Goal: Navigation & Orientation: Find specific page/section

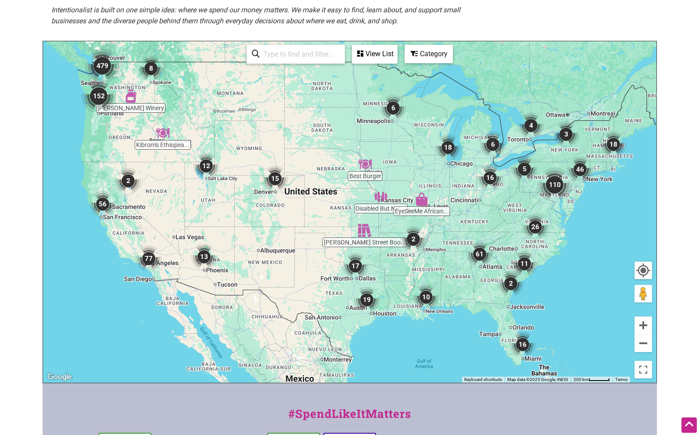
scroll to position [267, 0]
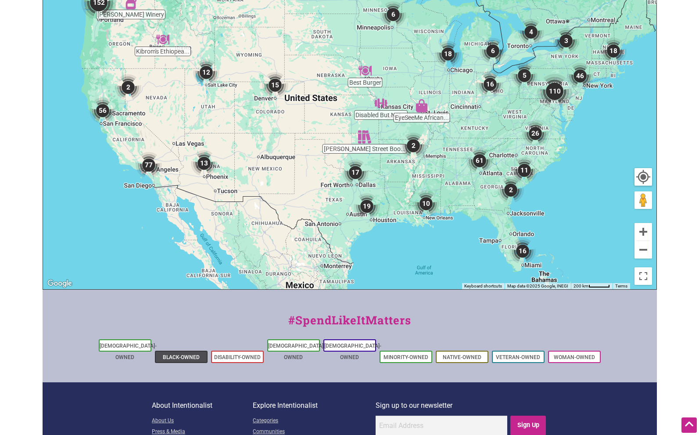
click at [187, 351] on li "Black-Owned" at bounding box center [181, 357] width 53 height 12
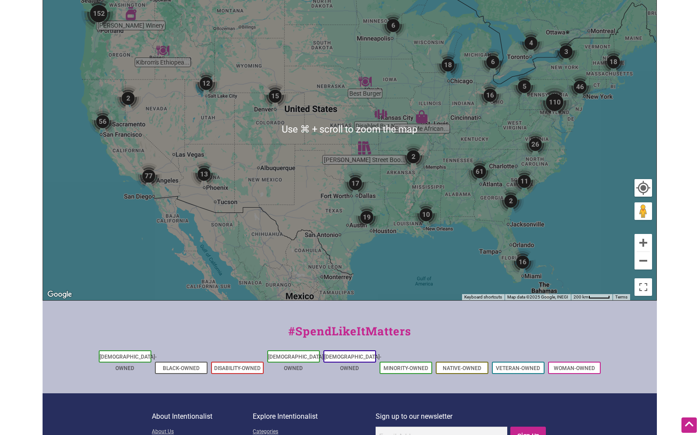
scroll to position [141, 0]
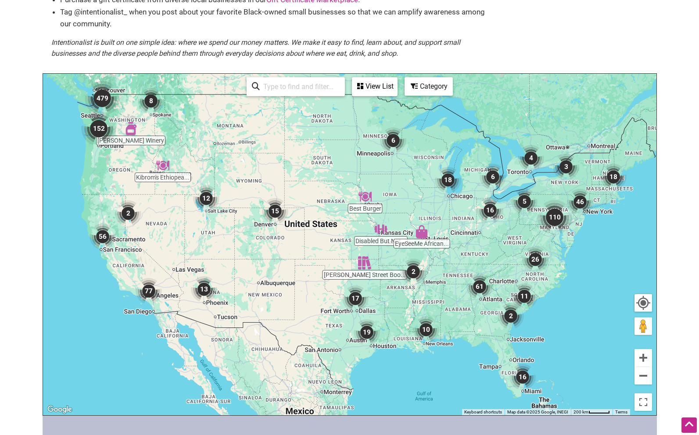
click at [98, 126] on img "152" at bounding box center [98, 128] width 35 height 35
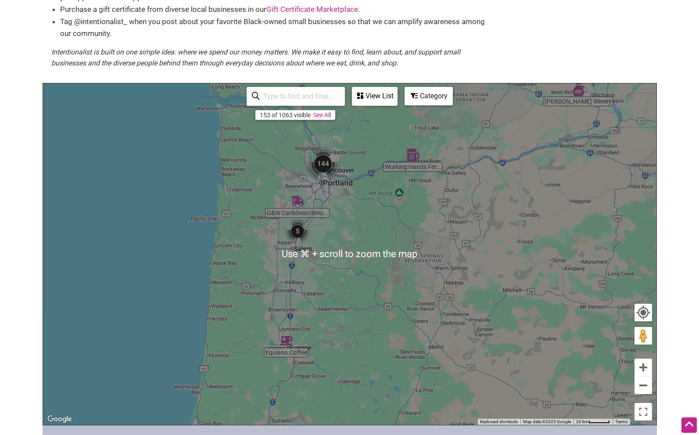
scroll to position [112, 0]
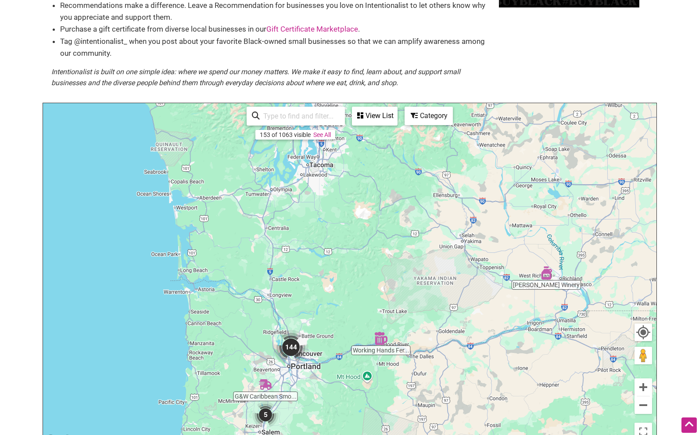
drag, startPoint x: 540, startPoint y: 270, endPoint x: 476, endPoint y: 403, distance: 147.3
click at [507, 433] on div "To navigate, press the arrow keys." at bounding box center [350, 274] width 614 height 342
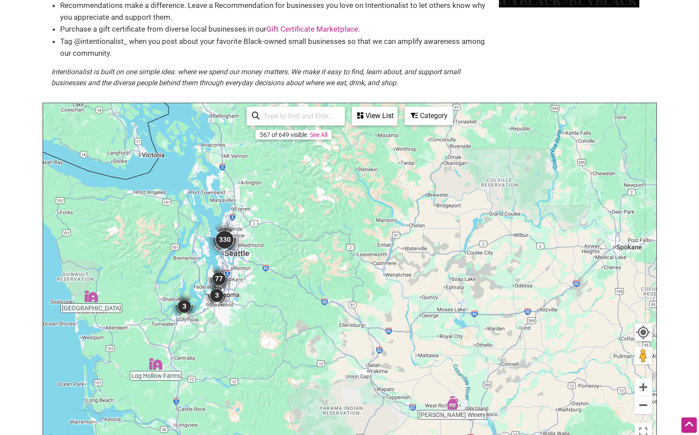
drag, startPoint x: 380, startPoint y: 192, endPoint x: 292, endPoint y: 334, distance: 166.8
click at [292, 334] on div "To navigate, press the arrow keys." at bounding box center [350, 274] width 614 height 342
click at [226, 237] on img "367" at bounding box center [225, 237] width 35 height 35
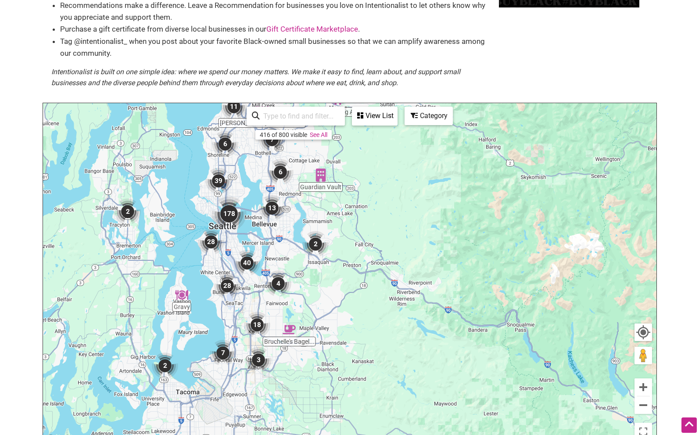
drag, startPoint x: 323, startPoint y: 261, endPoint x: 197, endPoint y: 204, distance: 138.3
click at [197, 204] on div "To navigate, press the arrow keys." at bounding box center [350, 274] width 614 height 342
click at [212, 241] on img "28" at bounding box center [211, 242] width 26 height 26
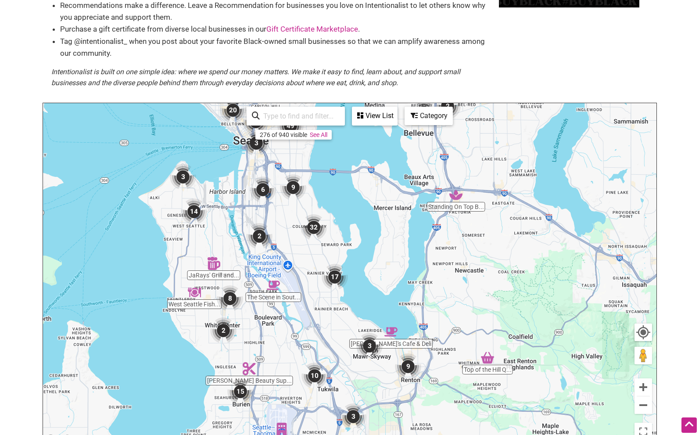
drag, startPoint x: 290, startPoint y: 261, endPoint x: 153, endPoint y: 253, distance: 136.8
click at [153, 253] on div "To navigate, press the arrow keys." at bounding box center [350, 274] width 614 height 342
click at [184, 174] on img "3" at bounding box center [183, 177] width 26 height 26
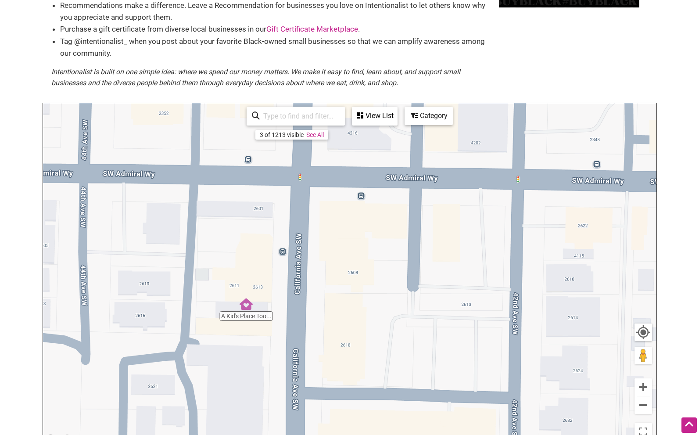
drag, startPoint x: 244, startPoint y: 242, endPoint x: 272, endPoint y: 331, distance: 93.0
click at [259, 385] on div "To navigate, press the arrow keys." at bounding box center [350, 274] width 614 height 342
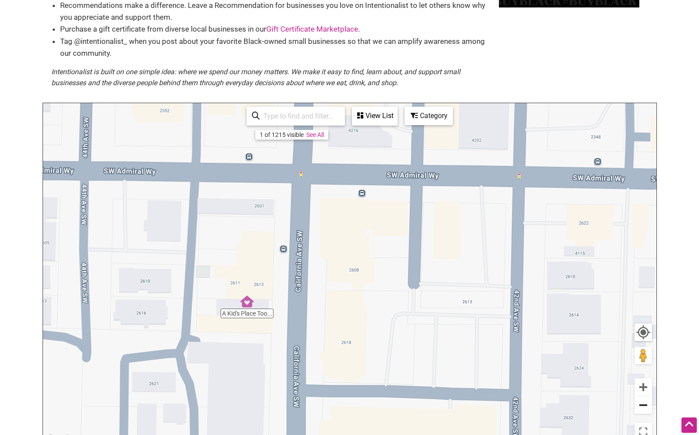
click at [645, 403] on button "Zoom out" at bounding box center [644, 405] width 18 height 18
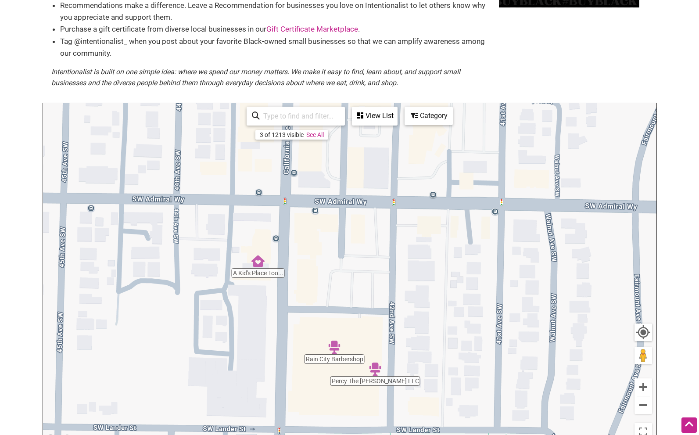
drag, startPoint x: 539, startPoint y: 374, endPoint x: 585, endPoint y: 360, distance: 48.3
click at [498, 350] on div "To navigate, press the arrow keys." at bounding box center [350, 274] width 614 height 342
click at [644, 384] on button "Zoom in" at bounding box center [644, 387] width 18 height 18
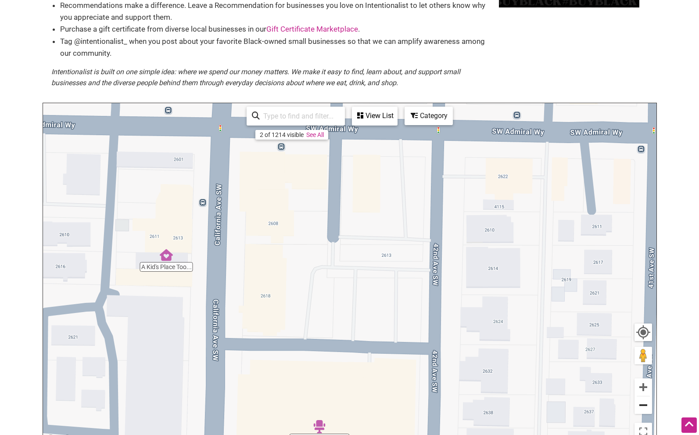
click at [646, 402] on button "Zoom out" at bounding box center [644, 405] width 18 height 18
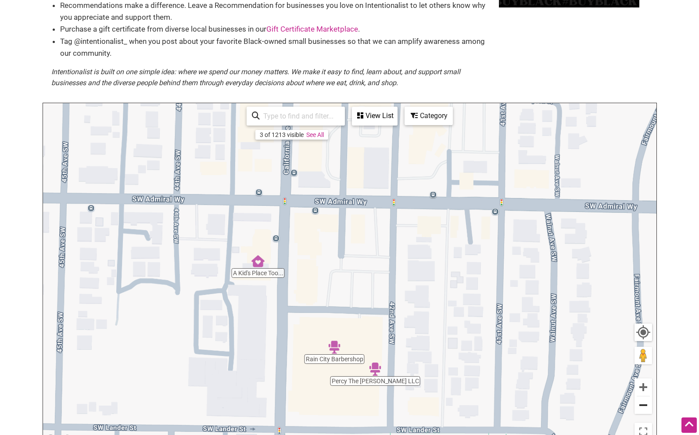
click at [646, 402] on button "Zoom out" at bounding box center [644, 405] width 18 height 18
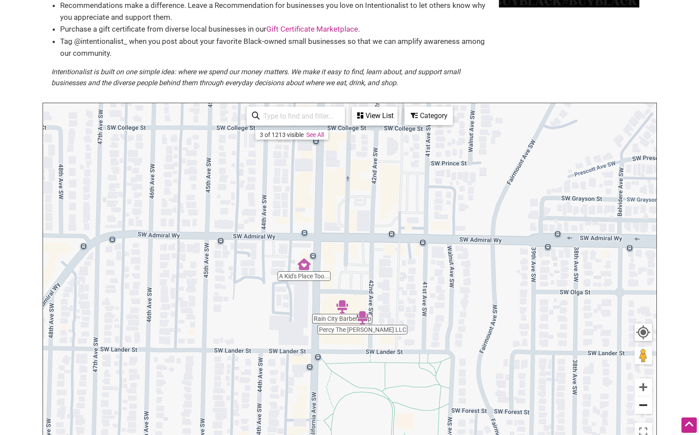
click at [646, 402] on button "Zoom out" at bounding box center [644, 405] width 18 height 18
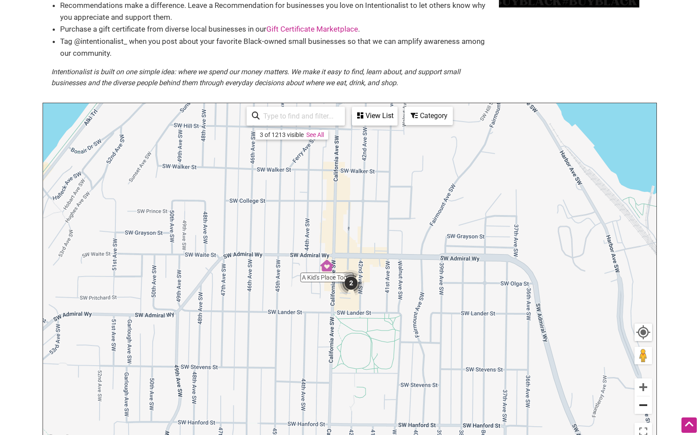
click at [646, 402] on button "Zoom out" at bounding box center [644, 405] width 18 height 18
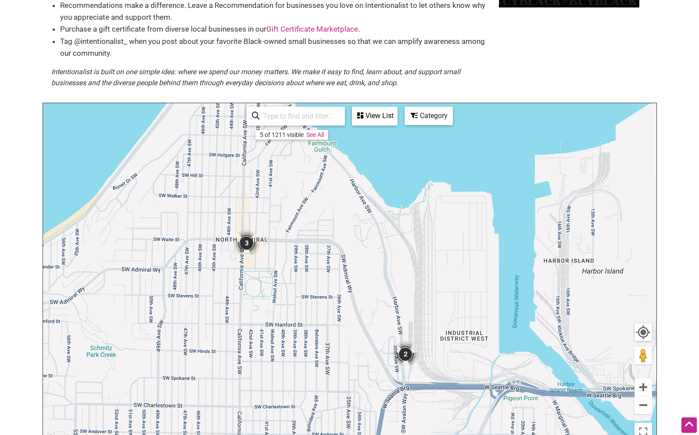
drag, startPoint x: 503, startPoint y: 318, endPoint x: 369, endPoint y: 287, distance: 138.0
click at [369, 287] on div "To navigate, press the arrow keys." at bounding box center [350, 274] width 614 height 342
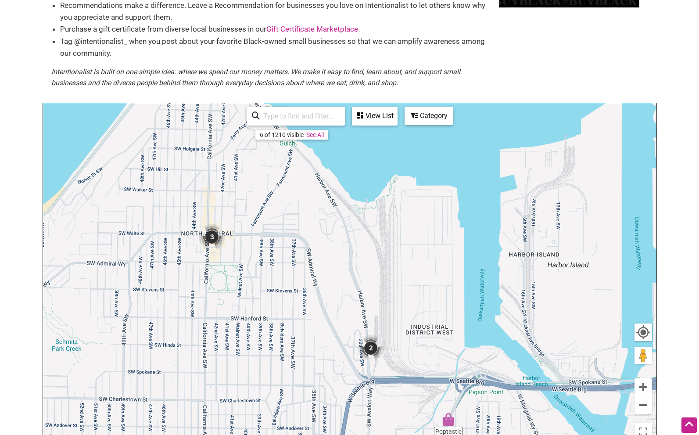
click at [374, 349] on img "2" at bounding box center [371, 348] width 26 height 26
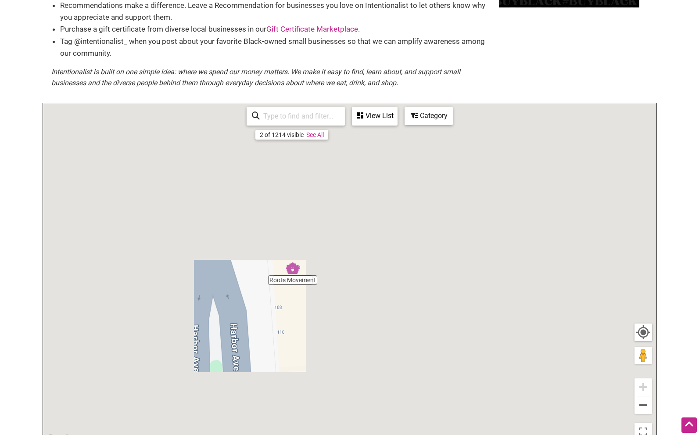
drag, startPoint x: 486, startPoint y: 316, endPoint x: 429, endPoint y: 317, distance: 57.1
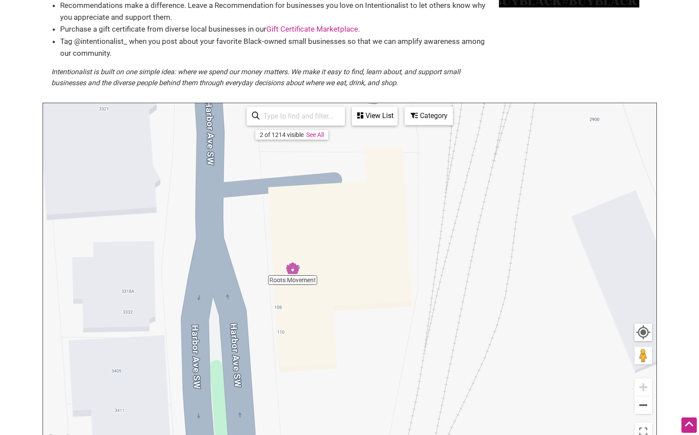
click at [429, 317] on div "To navigate, press the arrow keys." at bounding box center [350, 274] width 614 height 342
click at [294, 272] on img "Roots Movement" at bounding box center [292, 268] width 13 height 13
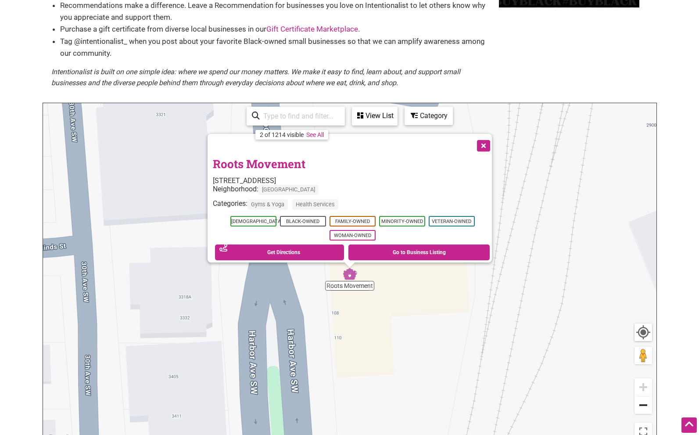
click at [644, 403] on button "Zoom out" at bounding box center [644, 405] width 18 height 18
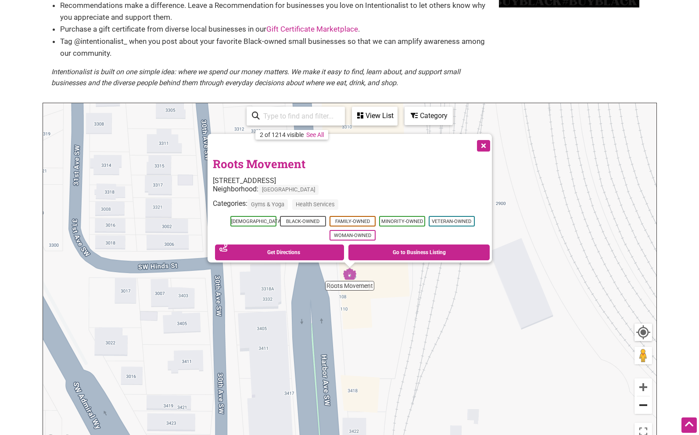
click at [644, 403] on button "Zoom out" at bounding box center [644, 405] width 18 height 18
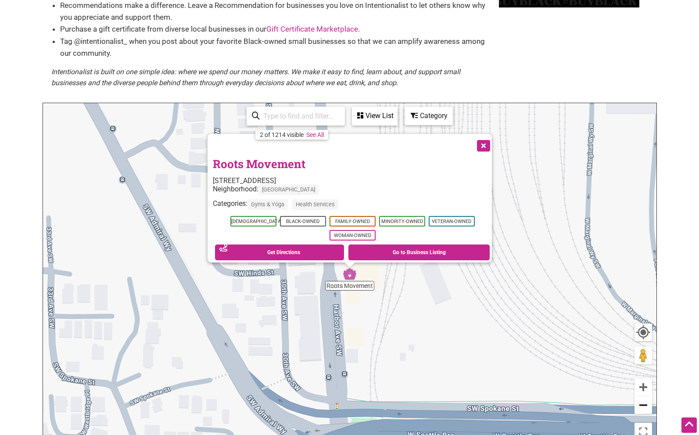
click at [644, 403] on button "Zoom out" at bounding box center [644, 405] width 18 height 18
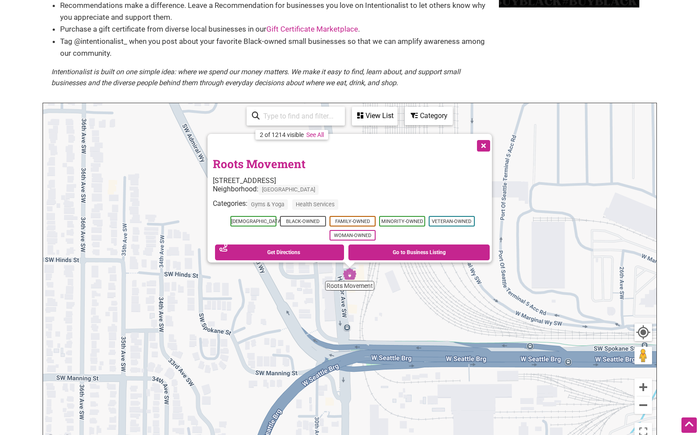
click at [485, 140] on button "Close" at bounding box center [483, 145] width 22 height 22
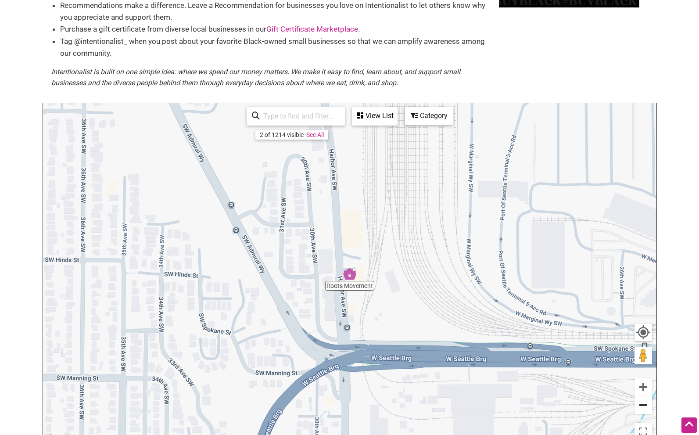
click at [646, 402] on button "Zoom out" at bounding box center [644, 405] width 18 height 18
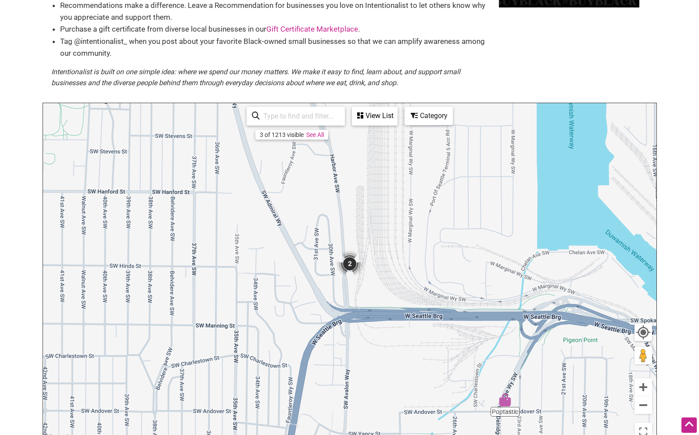
click at [506, 399] on img "Poptastic" at bounding box center [505, 399] width 13 height 13
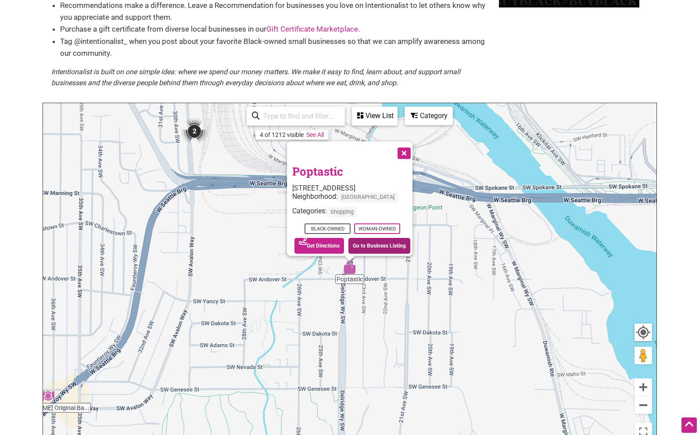
click at [381, 238] on link "Go to Business Listing" at bounding box center [380, 246] width 62 height 16
click at [641, 403] on button "Zoom out" at bounding box center [644, 405] width 18 height 18
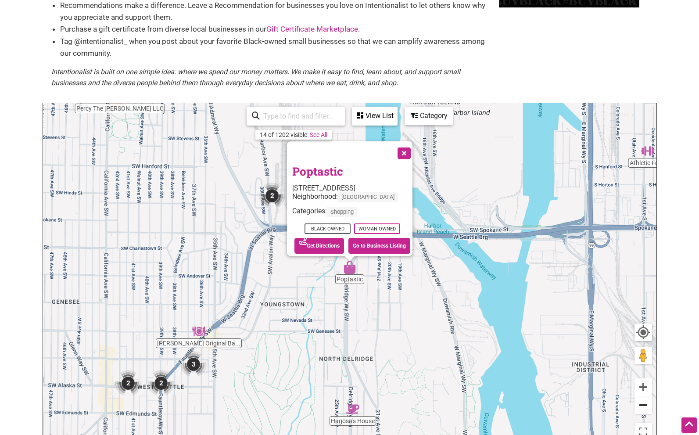
click at [642, 403] on button "Zoom out" at bounding box center [644, 405] width 18 height 18
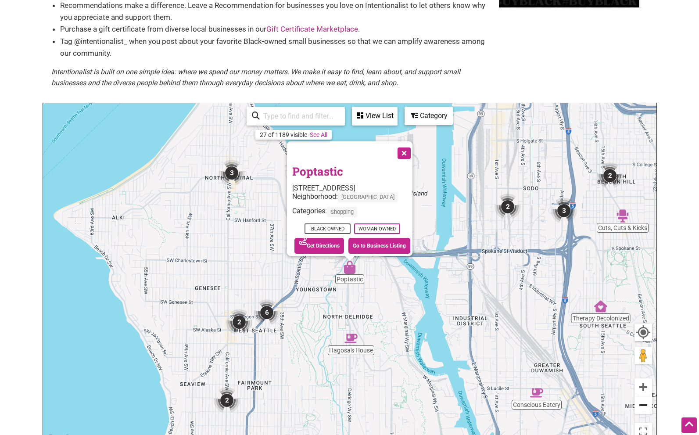
click at [642, 403] on button "Zoom out" at bounding box center [644, 405] width 18 height 18
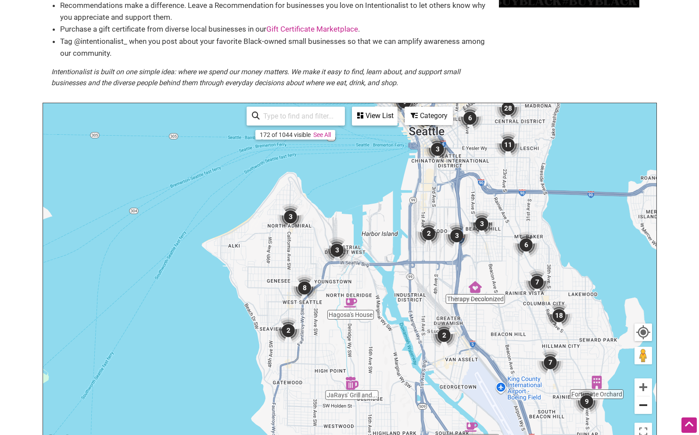
click at [642, 403] on button "Zoom out" at bounding box center [644, 405] width 18 height 18
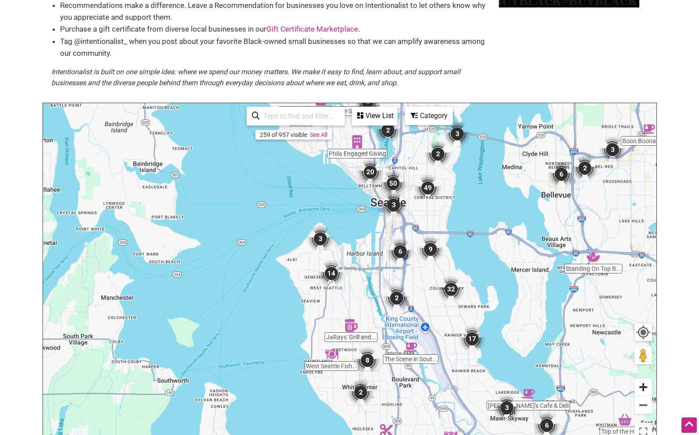
click at [643, 385] on button "Zoom in" at bounding box center [644, 387] width 18 height 18
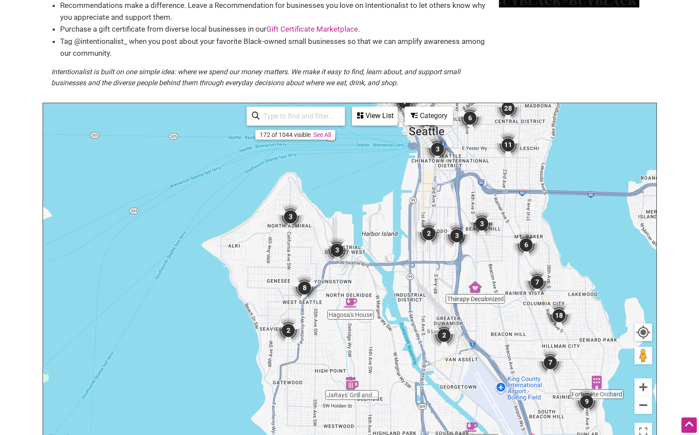
click at [289, 328] on img "2" at bounding box center [288, 330] width 26 height 26
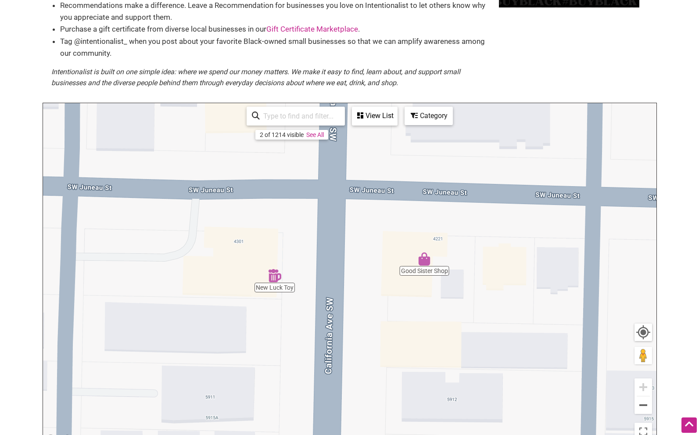
click at [425, 258] on img "Good Sister Shop" at bounding box center [424, 258] width 13 height 13
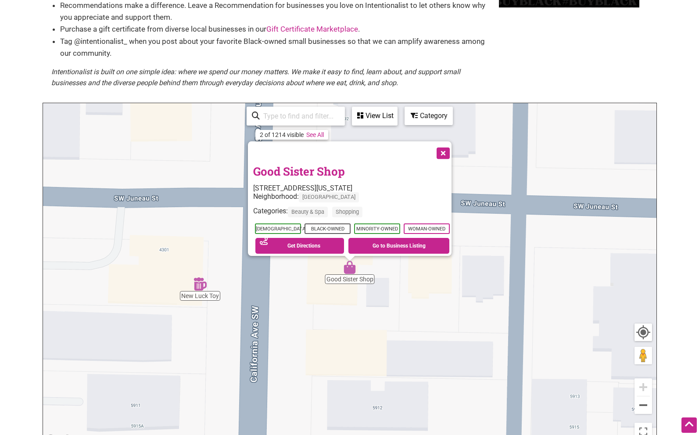
click at [449, 147] on button "Close" at bounding box center [443, 152] width 22 height 22
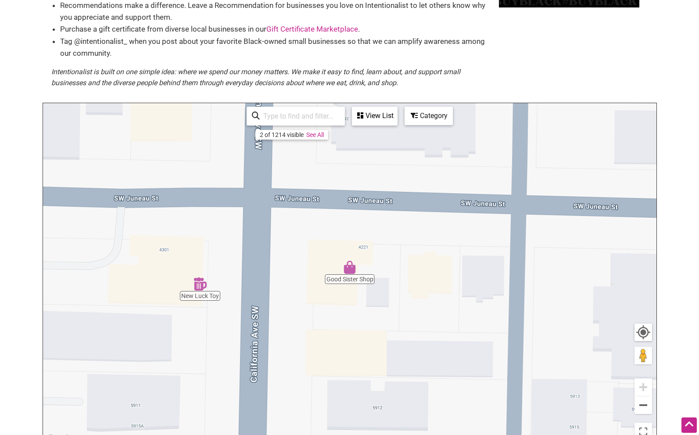
click at [200, 286] on img "New Luck Toy" at bounding box center [200, 283] width 13 height 13
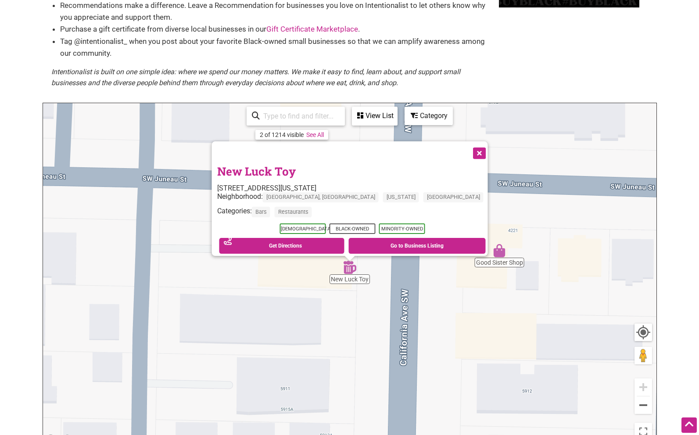
click at [468, 148] on button "Close" at bounding box center [479, 152] width 22 height 22
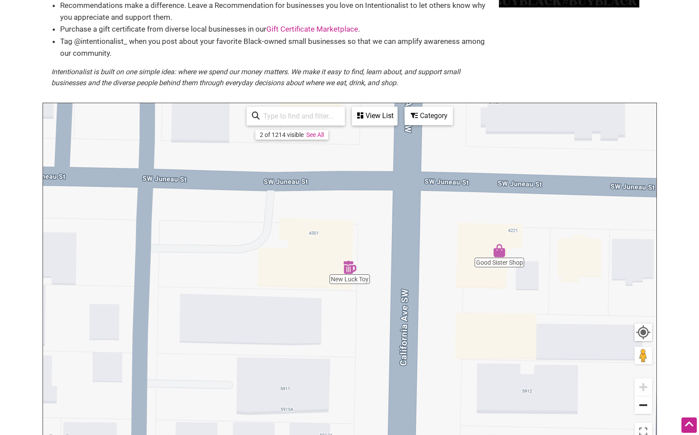
click at [644, 404] on button "Zoom out" at bounding box center [644, 405] width 18 height 18
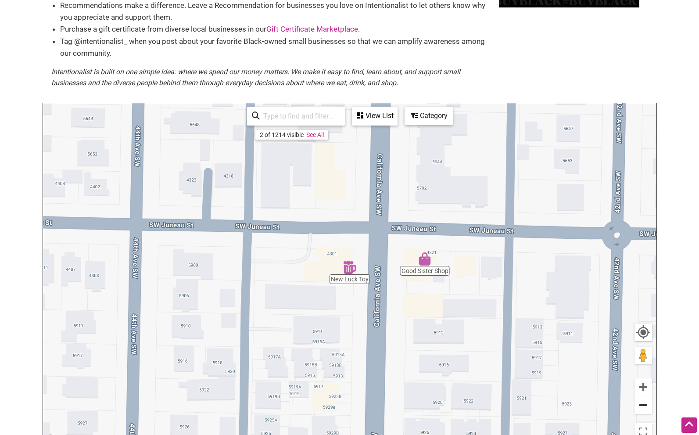
click at [644, 404] on button "Zoom out" at bounding box center [644, 405] width 18 height 18
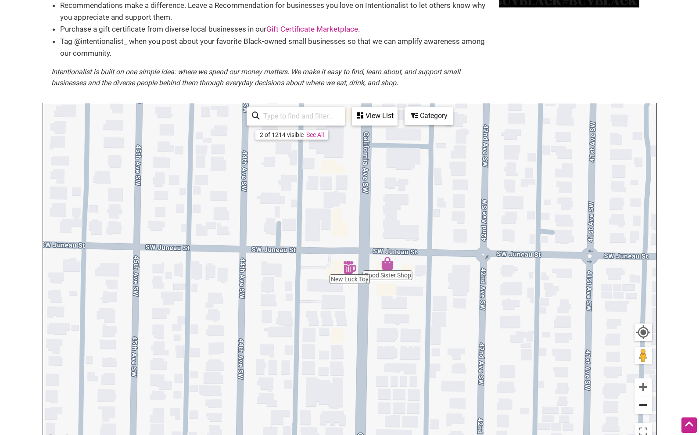
click at [644, 403] on button "Zoom out" at bounding box center [644, 405] width 18 height 18
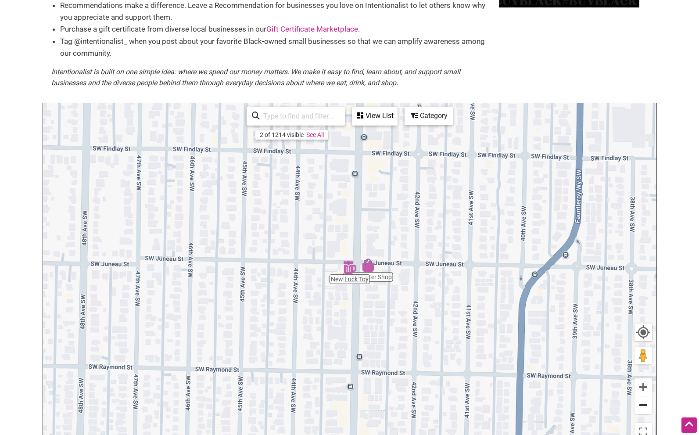
click at [644, 403] on button "Zoom out" at bounding box center [644, 405] width 18 height 18
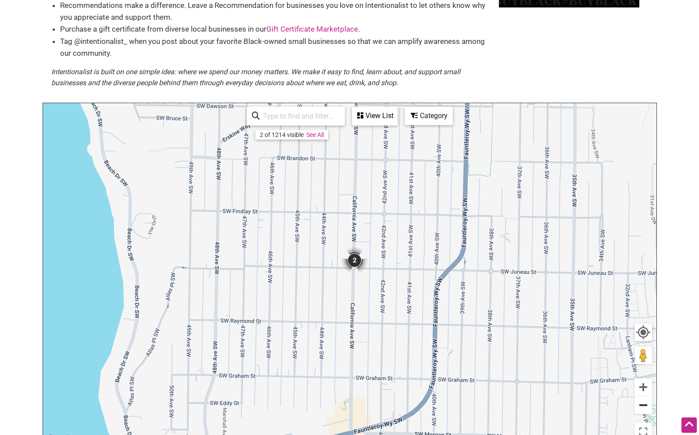
click at [644, 403] on button "Zoom out" at bounding box center [644, 405] width 18 height 18
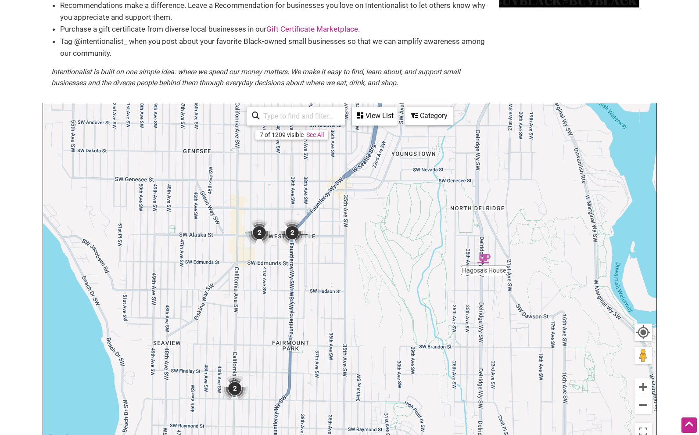
drag, startPoint x: 433, startPoint y: 295, endPoint x: 317, endPoint y: 421, distance: 171.5
click at [316, 424] on div "To navigate, press the arrow keys." at bounding box center [350, 274] width 614 height 342
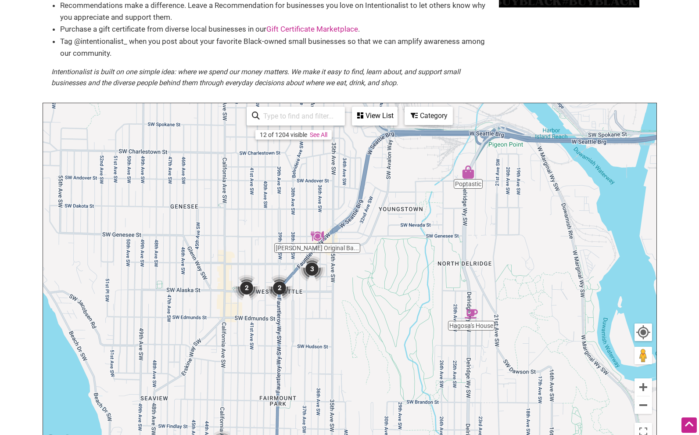
drag, startPoint x: 256, startPoint y: 307, endPoint x: 244, endPoint y: 363, distance: 57.5
click at [244, 363] on div "To navigate, press the arrow keys." at bounding box center [350, 274] width 614 height 342
click at [245, 287] on img "2" at bounding box center [247, 288] width 26 height 26
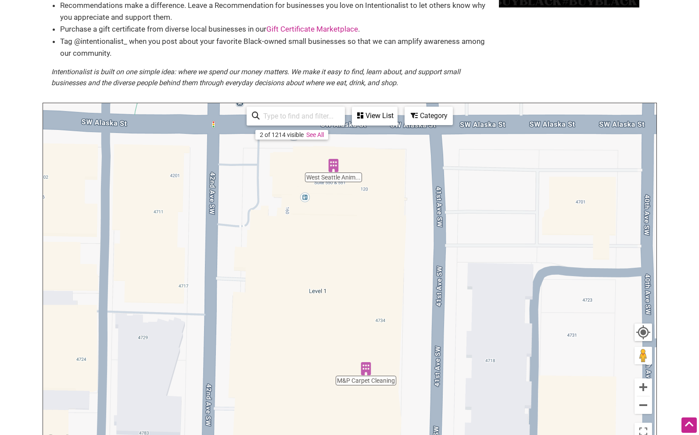
click at [364, 384] on div "To navigate, press the arrow keys." at bounding box center [350, 274] width 614 height 342
click at [367, 372] on img "M&P Carpet Cleaning" at bounding box center [366, 368] width 13 height 13
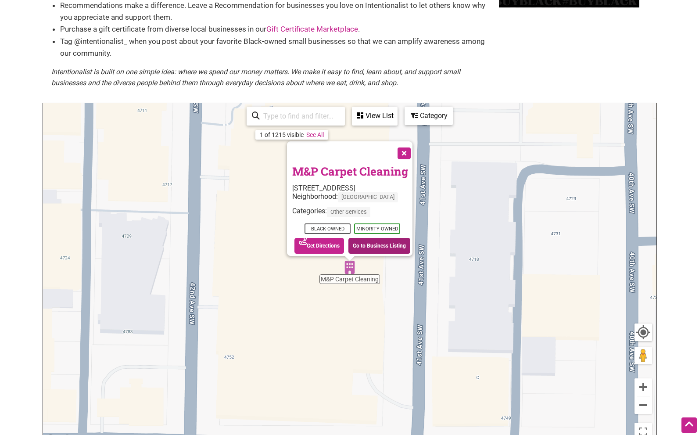
click at [365, 238] on link "Go to Business Listing" at bounding box center [380, 246] width 62 height 16
click at [645, 401] on button "Zoom out" at bounding box center [644, 405] width 18 height 18
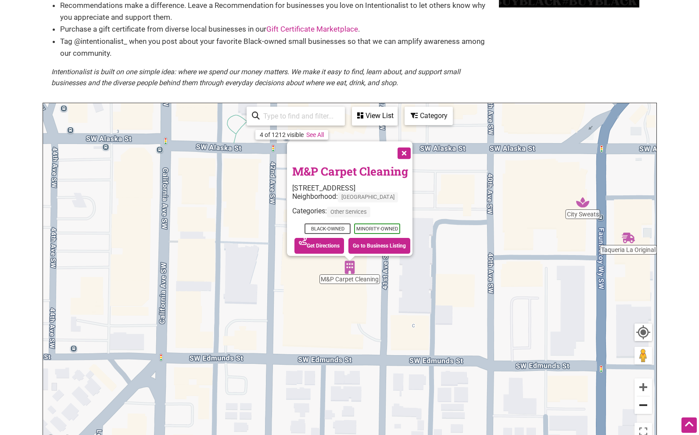
click at [642, 404] on button "Zoom out" at bounding box center [644, 405] width 18 height 18
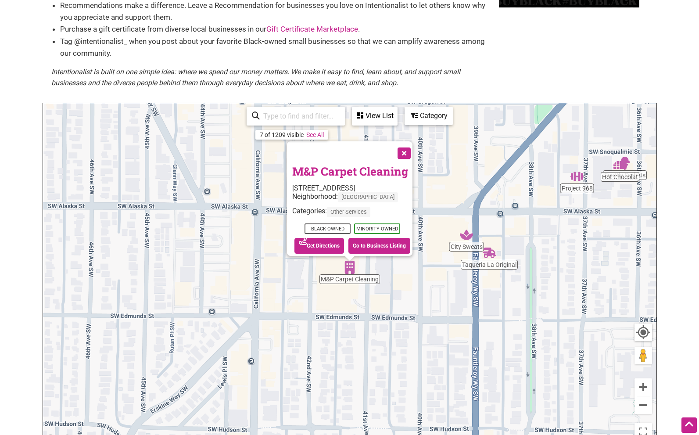
click at [636, 406] on button "Zoom out" at bounding box center [644, 405] width 18 height 18
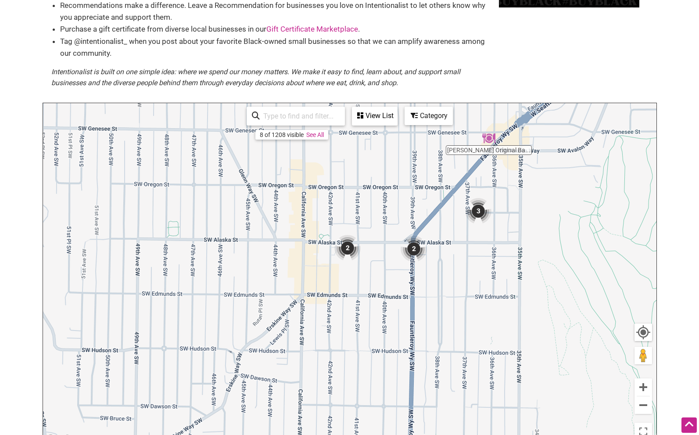
click at [413, 247] on img "2" at bounding box center [414, 249] width 26 height 26
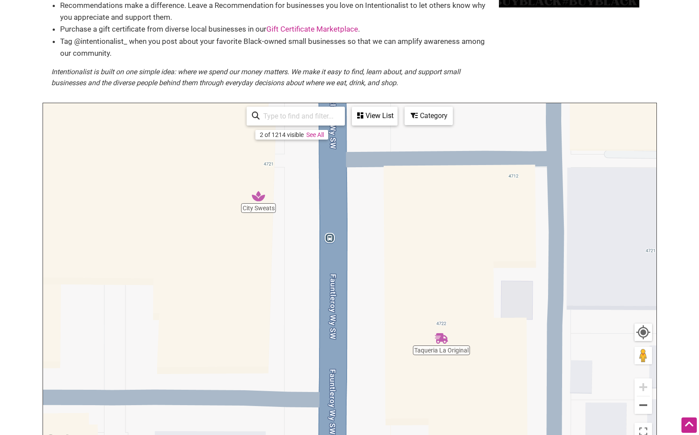
click at [258, 209] on div "To navigate, press the arrow keys." at bounding box center [350, 274] width 614 height 342
click at [260, 213] on div "To navigate, press the arrow keys." at bounding box center [350, 274] width 614 height 342
click at [258, 201] on div "To navigate, press the arrow keys." at bounding box center [350, 274] width 614 height 342
click at [259, 198] on img "City Sweats" at bounding box center [258, 196] width 13 height 13
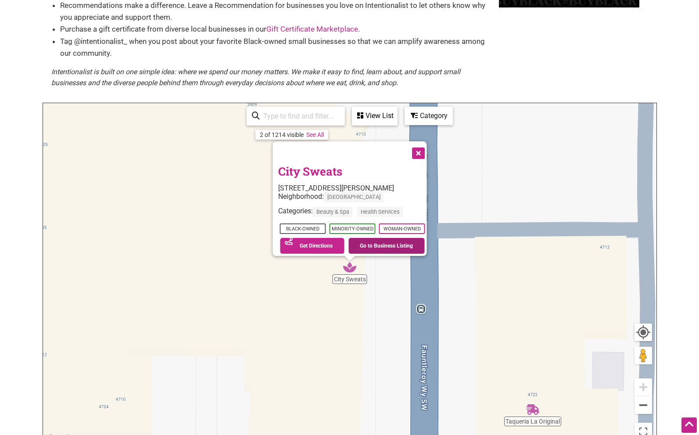
click at [403, 238] on link "Go to Business Listing" at bounding box center [387, 246] width 76 height 16
click at [428, 148] on button "Close" at bounding box center [418, 152] width 22 height 22
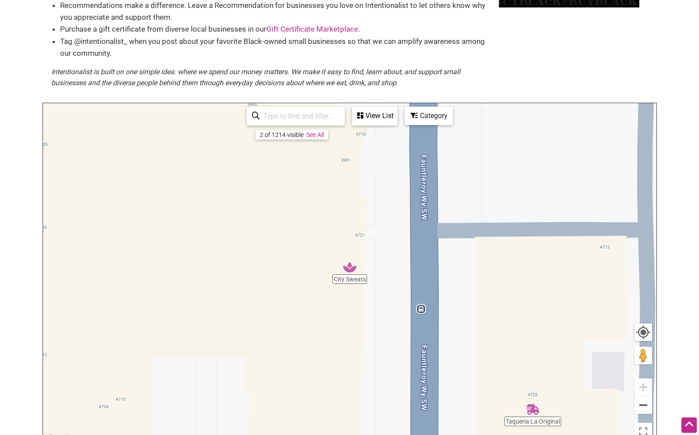
click at [535, 423] on div "To navigate, press the arrow keys." at bounding box center [350, 274] width 614 height 342
click at [536, 410] on img "Taqueria La Original" at bounding box center [532, 409] width 13 height 13
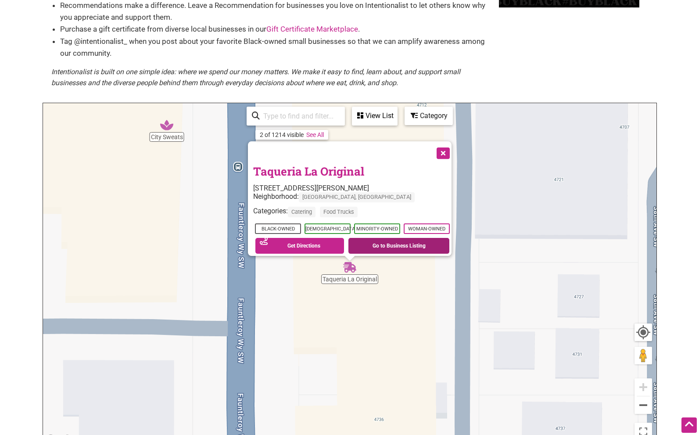
click at [380, 241] on link "Go to Business Listing" at bounding box center [399, 246] width 101 height 16
click at [449, 146] on button "Close" at bounding box center [443, 152] width 22 height 22
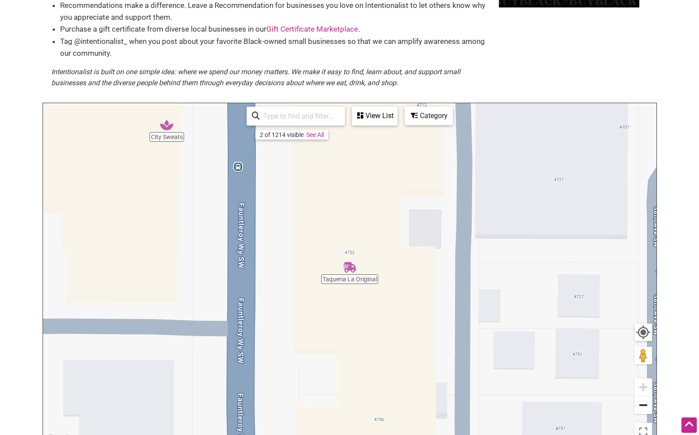
click at [644, 405] on button "Zoom out" at bounding box center [644, 405] width 18 height 18
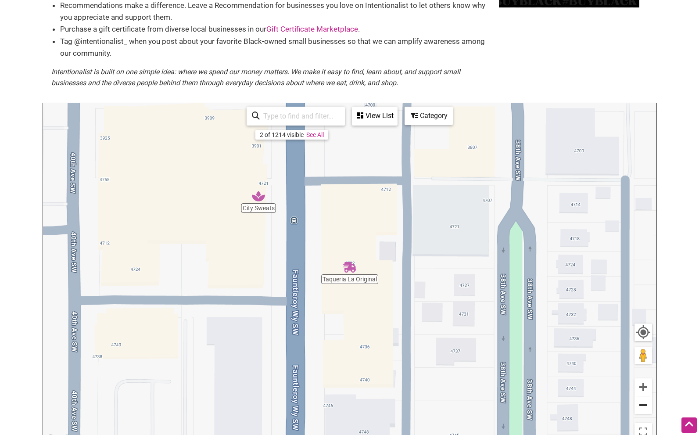
click at [644, 405] on button "Zoom out" at bounding box center [644, 405] width 18 height 18
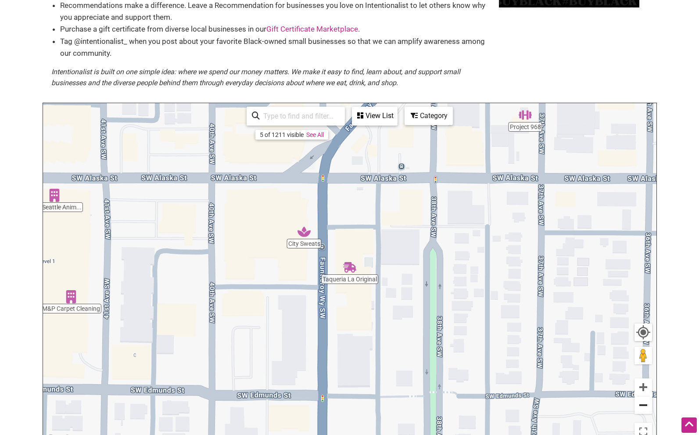
click at [644, 404] on button "Zoom out" at bounding box center [644, 405] width 18 height 18
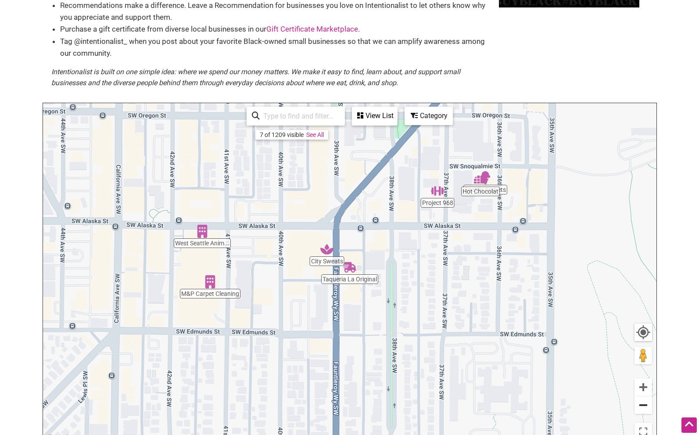
click at [644, 404] on button "Zoom out" at bounding box center [644, 405] width 18 height 18
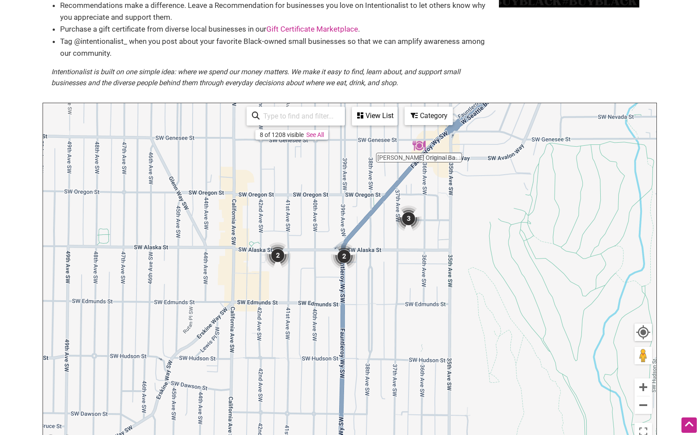
click at [408, 219] on img "3" at bounding box center [409, 218] width 26 height 26
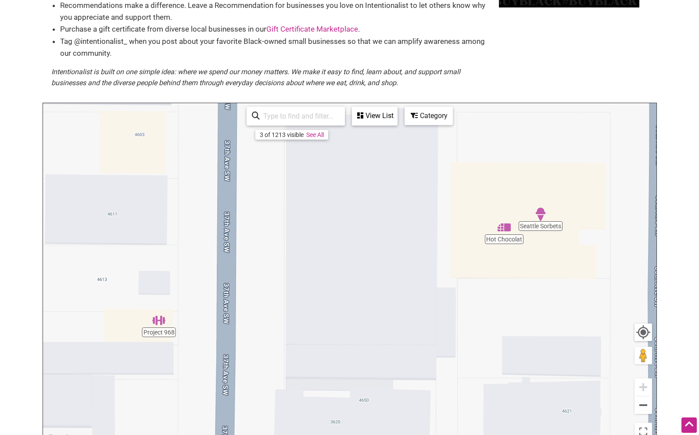
click at [543, 230] on div "To navigate, press the arrow keys." at bounding box center [350, 274] width 614 height 342
click at [541, 216] on img "Seattle Sorbets" at bounding box center [540, 214] width 13 height 13
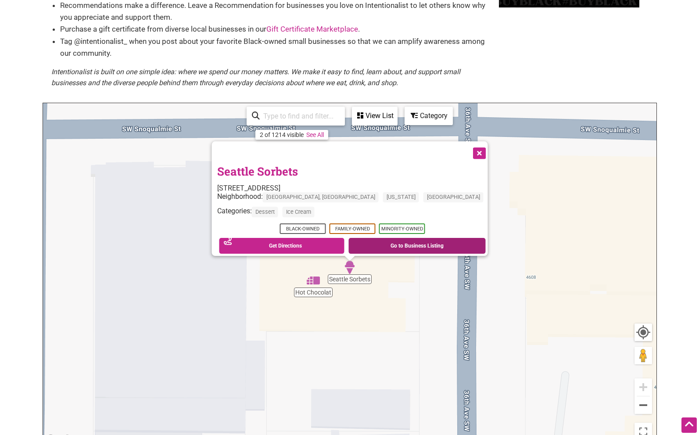
click at [398, 240] on link "Go to Business Listing" at bounding box center [417, 246] width 137 height 16
click at [314, 281] on img "Hot Chocolat" at bounding box center [313, 280] width 13 height 13
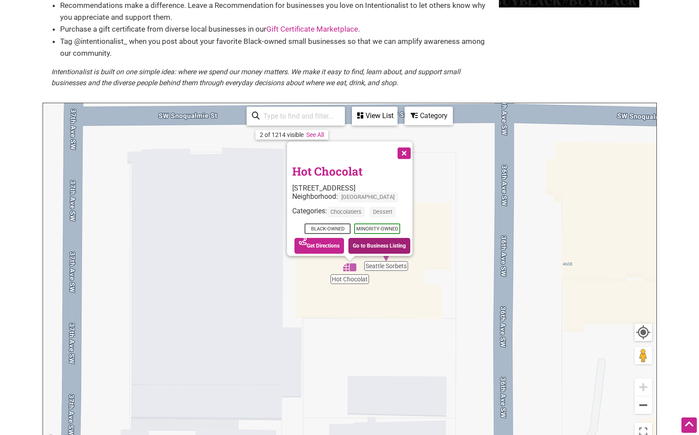
click at [370, 239] on link "Go to Business Listing" at bounding box center [380, 246] width 62 height 16
click at [646, 403] on button "Zoom out" at bounding box center [644, 405] width 18 height 18
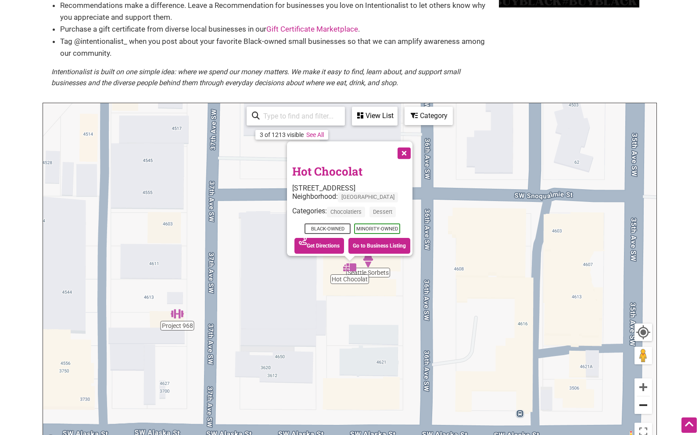
click at [646, 402] on button "Zoom out" at bounding box center [644, 405] width 18 height 18
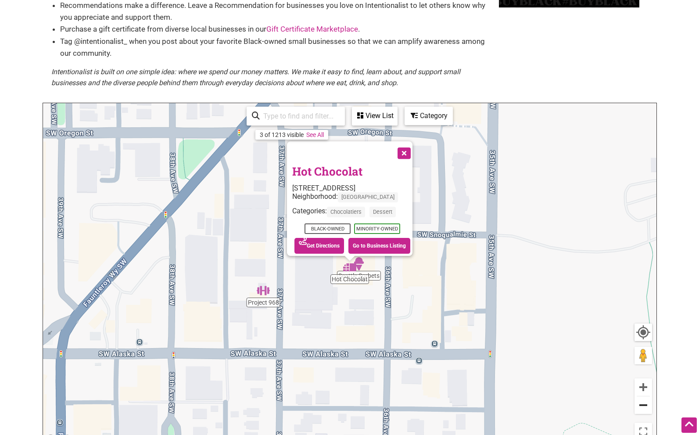
click at [641, 403] on button "Zoom out" at bounding box center [644, 405] width 18 height 18
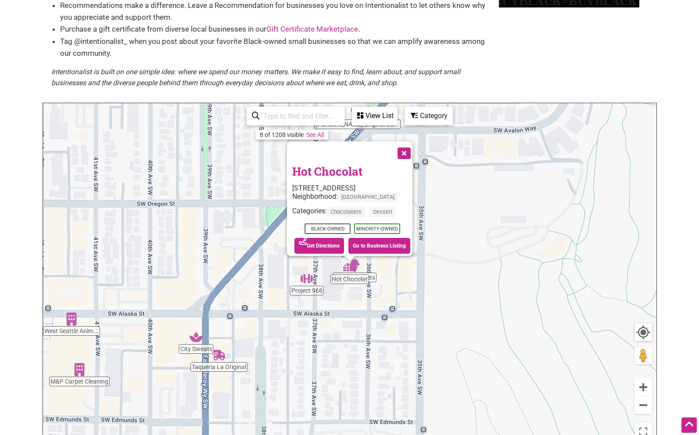
click at [407, 148] on button "Close" at bounding box center [403, 152] width 22 height 22
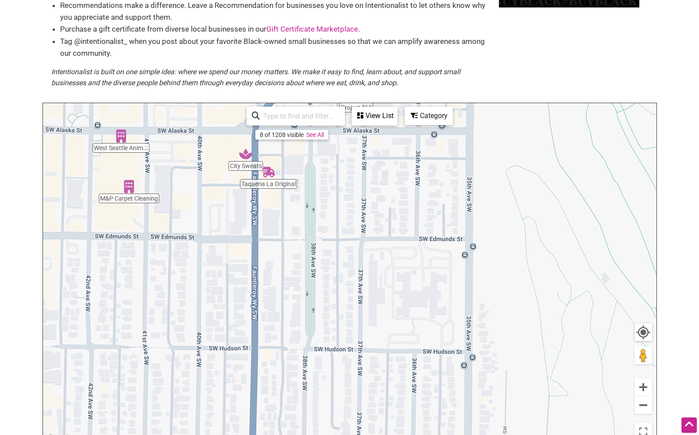
drag, startPoint x: 290, startPoint y: 346, endPoint x: 349, endPoint y: 164, distance: 191.7
click at [341, 155] on div "To navigate, press the arrow keys." at bounding box center [350, 274] width 614 height 342
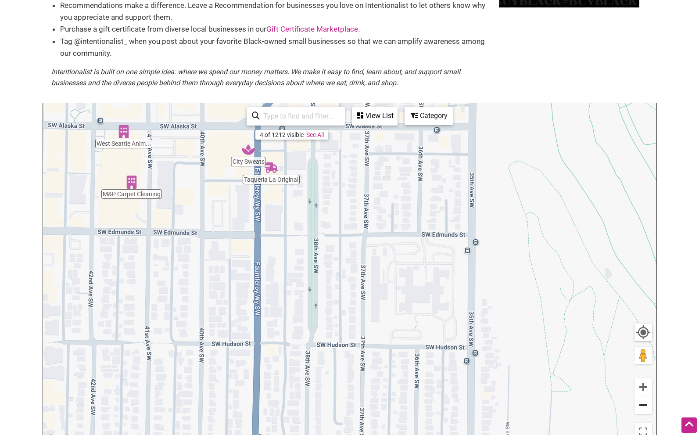
click at [643, 401] on button "Zoom out" at bounding box center [644, 405] width 18 height 18
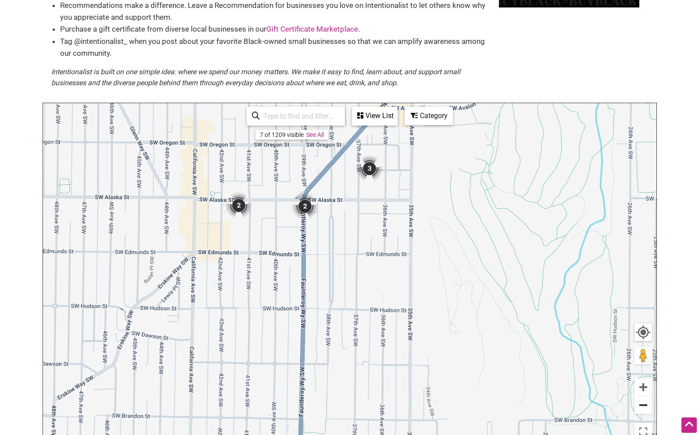
click at [644, 402] on button "Zoom out" at bounding box center [644, 405] width 18 height 18
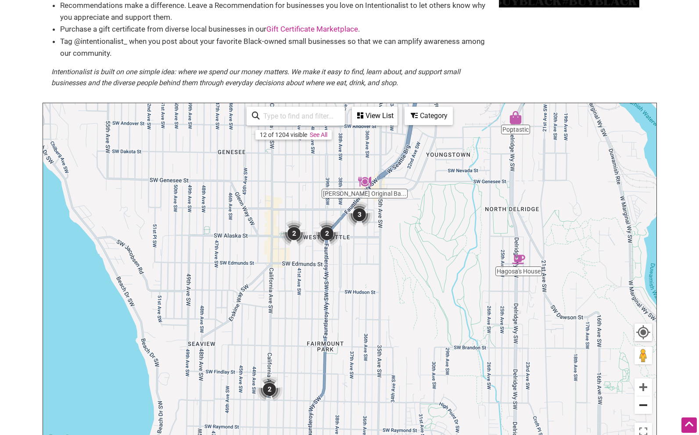
click at [644, 402] on button "Zoom out" at bounding box center [644, 405] width 18 height 18
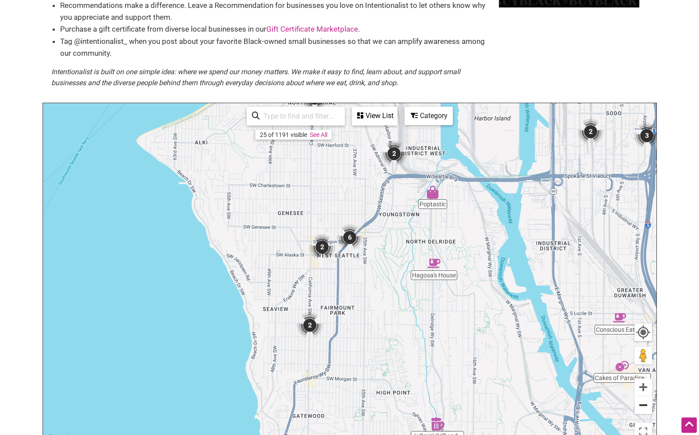
click at [643, 400] on button "Zoom out" at bounding box center [644, 405] width 18 height 18
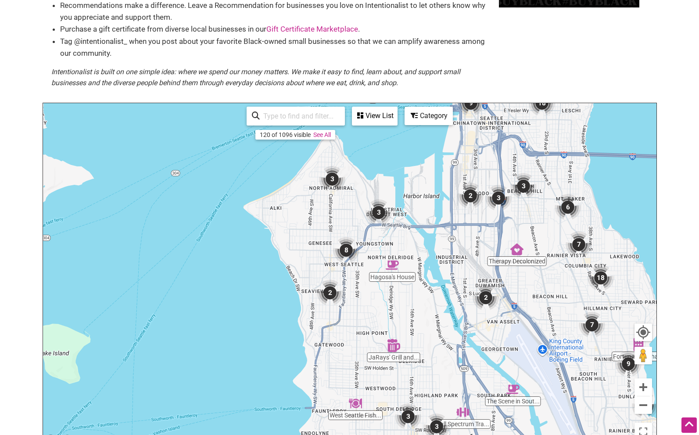
click at [395, 345] on img "JaRays' Grill and Lounge" at bounding box center [393, 345] width 13 height 13
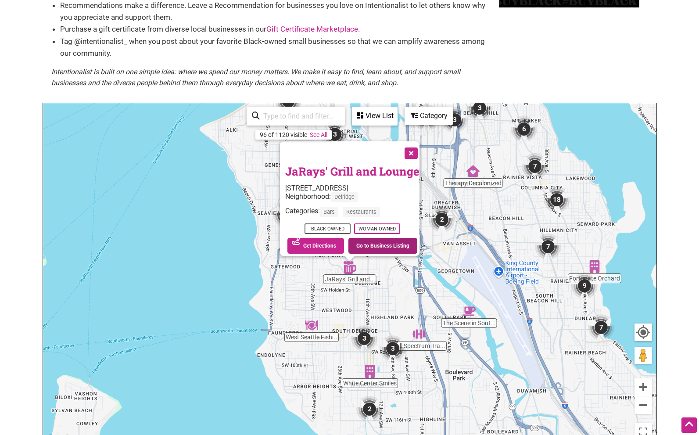
click at [379, 240] on link "Go to Business Listing" at bounding box center [383, 246] width 69 height 16
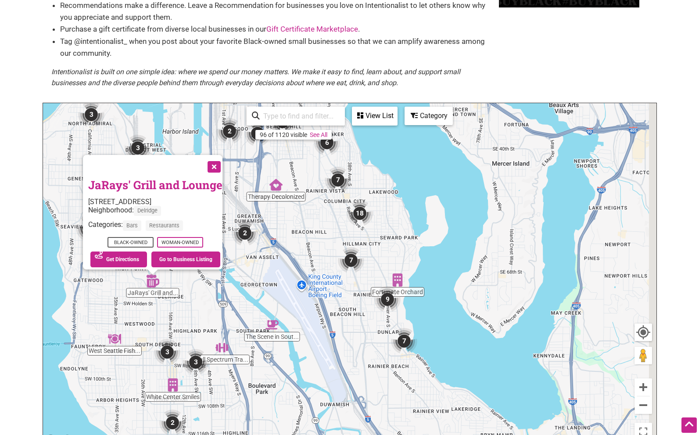
drag, startPoint x: 611, startPoint y: 163, endPoint x: 412, endPoint y: 177, distance: 198.9
click at [412, 177] on div "To navigate, press the arrow keys. JaRays' Grill and Lounge 2216 SW Orchard St,…" at bounding box center [350, 274] width 614 height 342
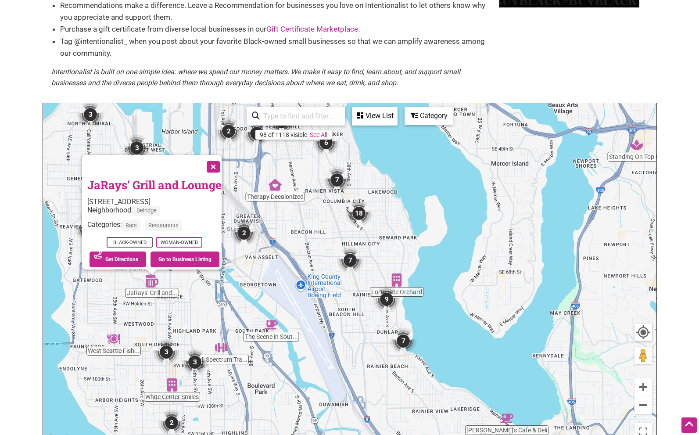
click at [218, 162] on button "Close" at bounding box center [212, 166] width 22 height 22
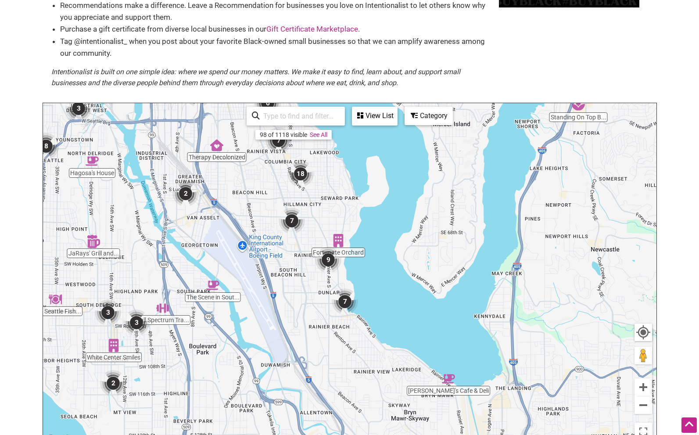
drag, startPoint x: 320, startPoint y: 330, endPoint x: 262, endPoint y: 290, distance: 71.0
click at [262, 290] on div "To navigate, press the arrow keys." at bounding box center [350, 274] width 614 height 342
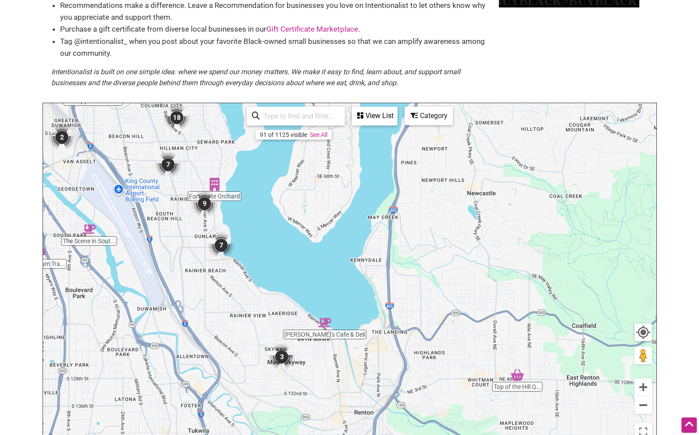
drag, startPoint x: 405, startPoint y: 374, endPoint x: 297, endPoint y: 324, distance: 119.4
click at [281, 320] on div "To navigate, press the arrow keys." at bounding box center [350, 274] width 614 height 342
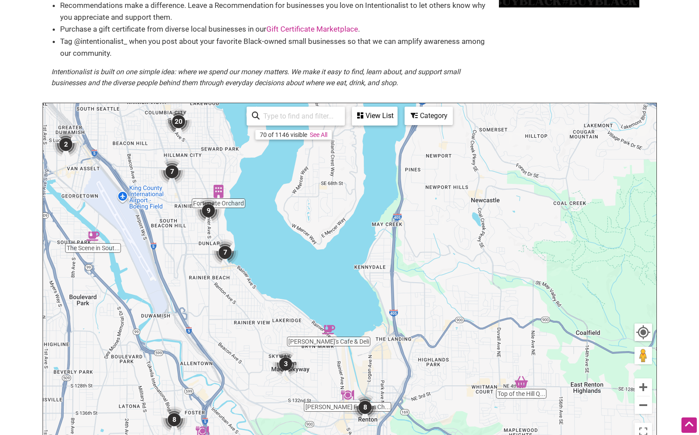
click at [282, 298] on div "To navigate, press the arrow keys." at bounding box center [350, 274] width 614 height 342
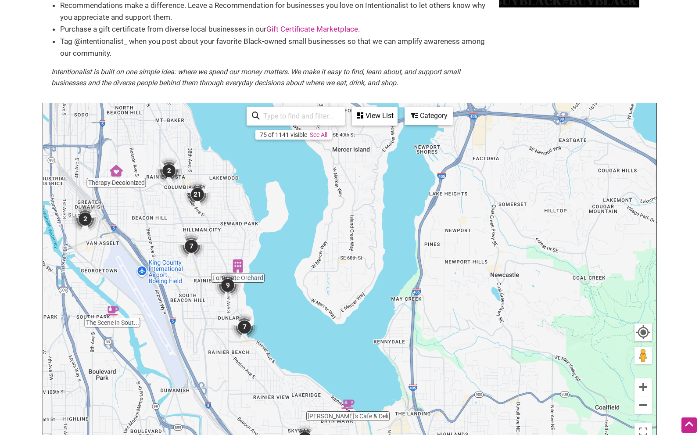
drag, startPoint x: 257, startPoint y: 266, endPoint x: 286, endPoint y: 321, distance: 62.4
click at [278, 338] on div "To navigate, press the arrow keys." at bounding box center [350, 274] width 614 height 342
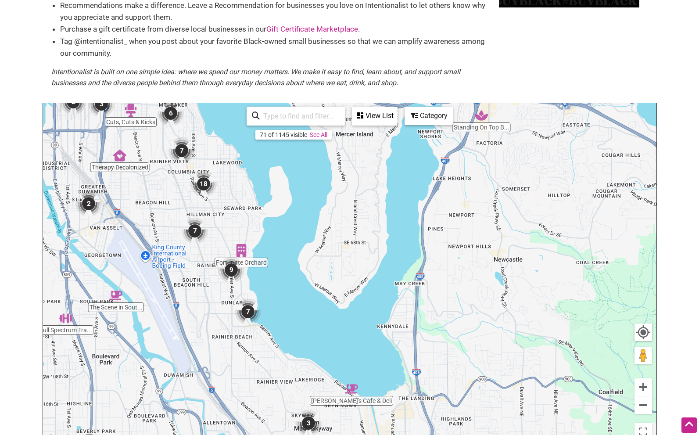
click at [232, 269] on img "9" at bounding box center [231, 270] width 26 height 26
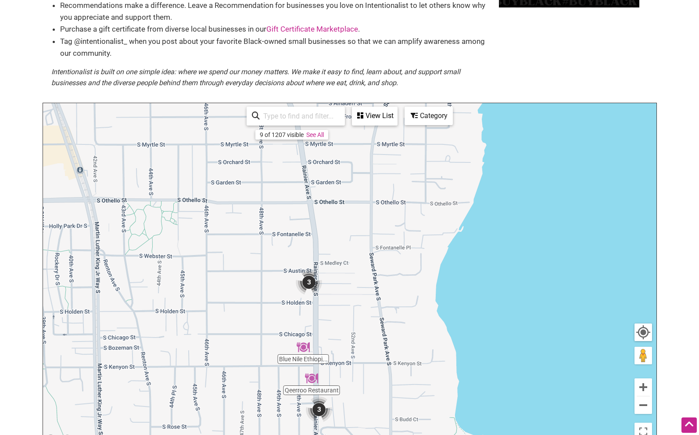
drag, startPoint x: 431, startPoint y: 209, endPoint x: 383, endPoint y: 304, distance: 106.8
click at [395, 301] on div "To navigate, press the arrow keys." at bounding box center [350, 274] width 614 height 342
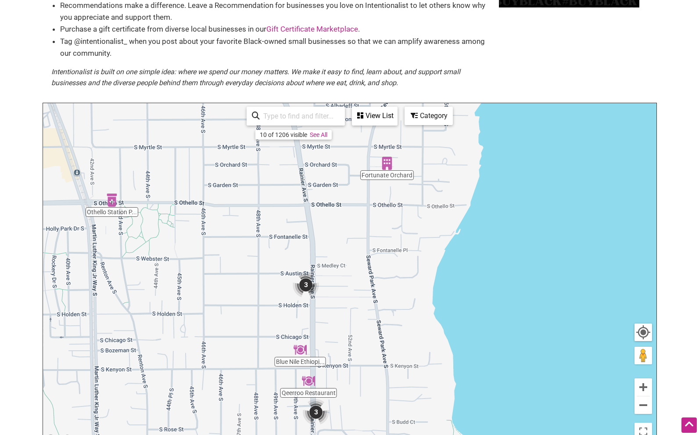
click at [388, 166] on img "Fortunate Orchard" at bounding box center [387, 163] width 13 height 13
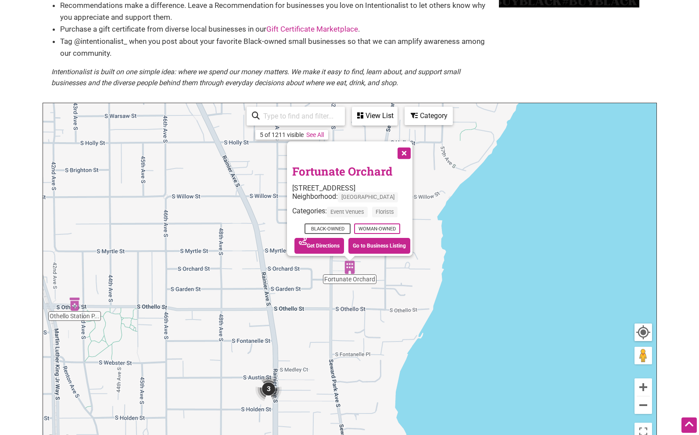
click at [414, 148] on button "Close" at bounding box center [403, 152] width 22 height 22
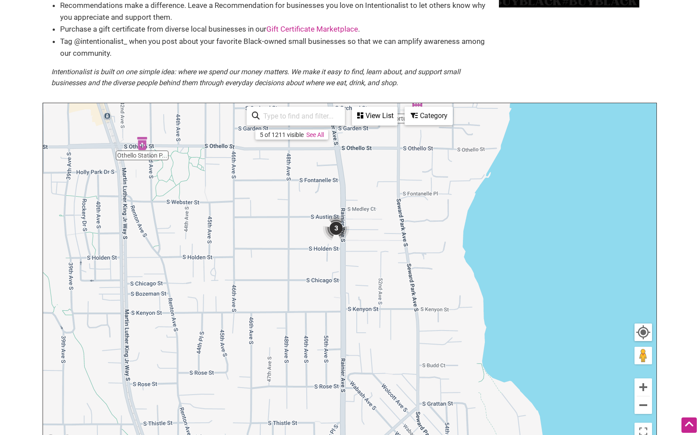
drag, startPoint x: 304, startPoint y: 339, endPoint x: 368, endPoint y: 177, distance: 174.5
click at [372, 179] on div "To navigate, press the arrow keys." at bounding box center [350, 274] width 614 height 342
click at [339, 227] on img "3" at bounding box center [336, 229] width 26 height 26
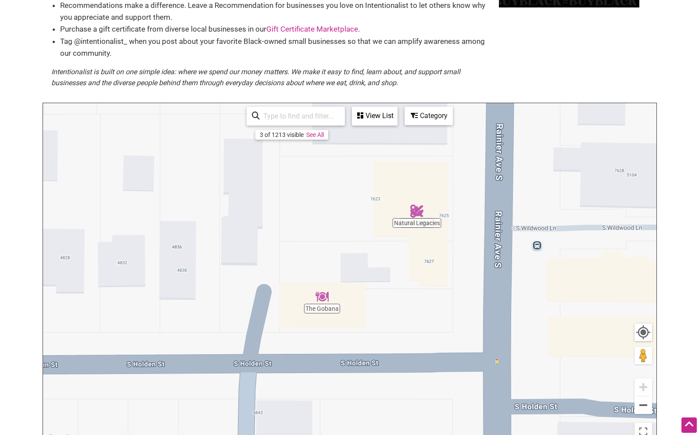
drag, startPoint x: 316, startPoint y: 209, endPoint x: 345, endPoint y: 199, distance: 31.5
click at [337, 197] on div "To navigate, press the arrow keys." at bounding box center [350, 274] width 614 height 342
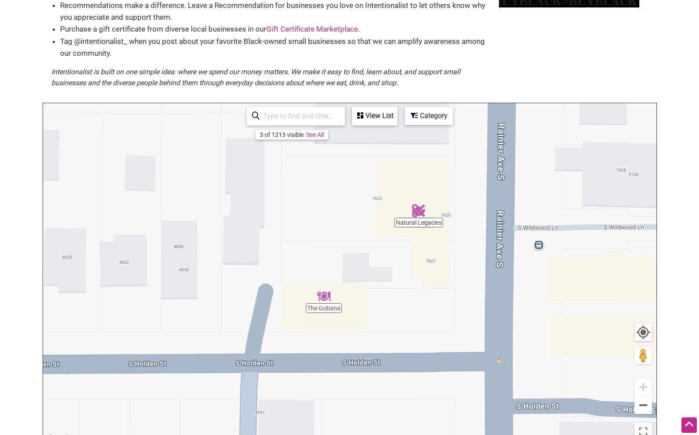
click at [418, 224] on div "To navigate, press the arrow keys." at bounding box center [350, 274] width 614 height 342
click at [420, 211] on img "Natural Legacies" at bounding box center [418, 210] width 13 height 13
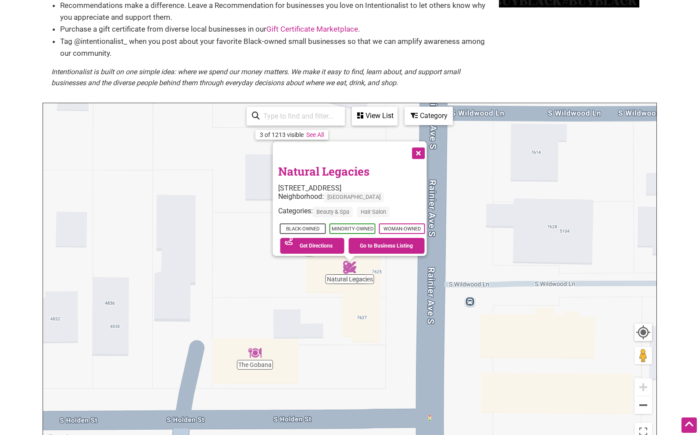
click at [421, 141] on button "Close" at bounding box center [418, 152] width 22 height 22
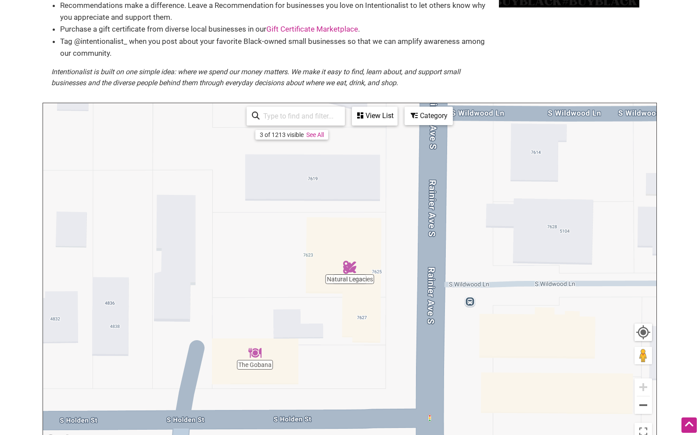
click at [255, 357] on img "The Gobana" at bounding box center [254, 352] width 13 height 13
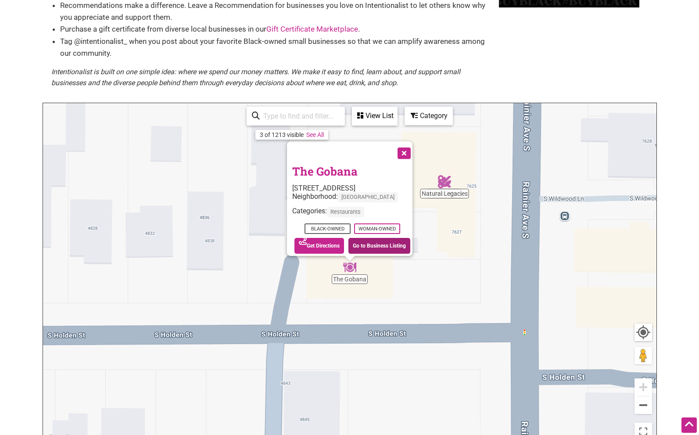
click at [369, 238] on link "Go to Business Listing" at bounding box center [380, 246] width 62 height 16
click at [409, 148] on button "Close" at bounding box center [403, 152] width 22 height 22
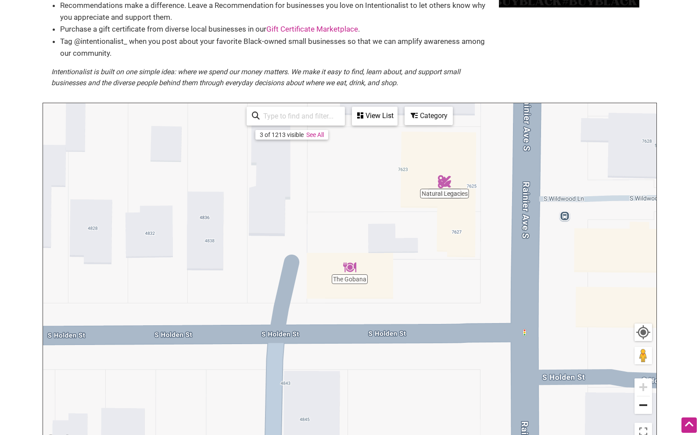
click at [644, 403] on button "Zoom out" at bounding box center [644, 405] width 18 height 18
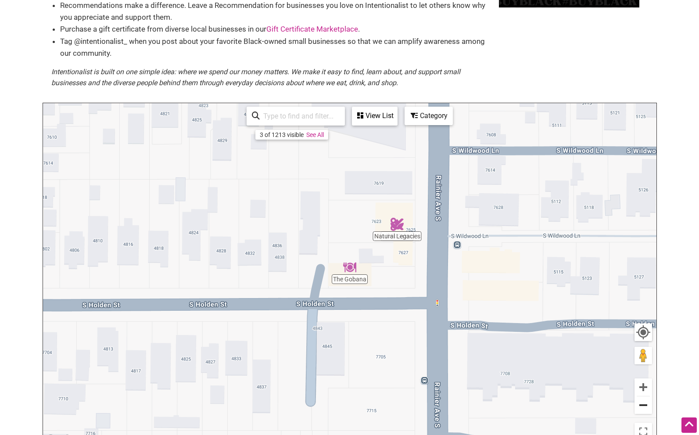
click at [644, 403] on button "Zoom out" at bounding box center [644, 405] width 18 height 18
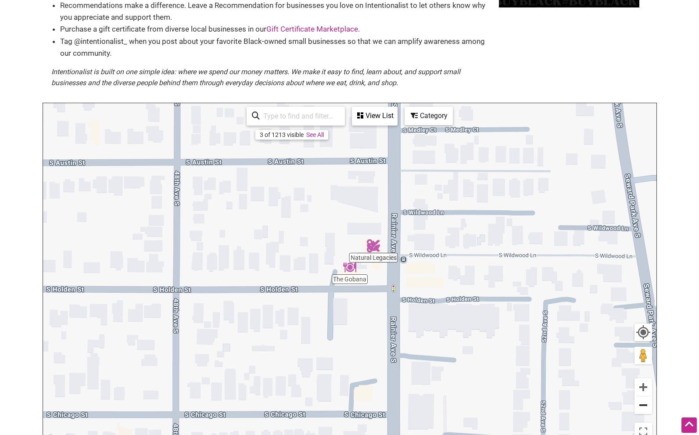
click at [644, 403] on button "Zoom out" at bounding box center [644, 405] width 18 height 18
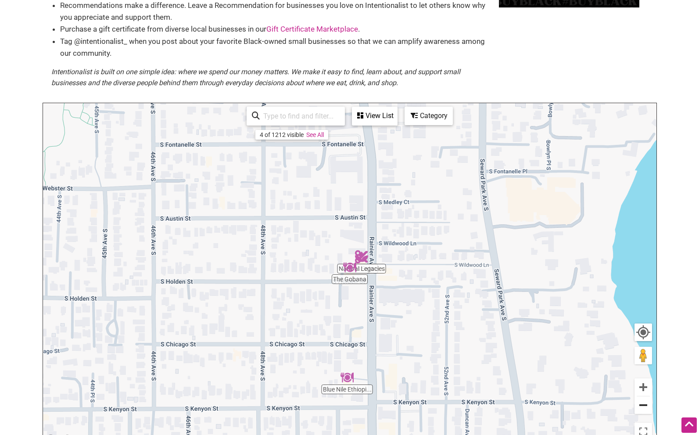
click at [638, 403] on button "Zoom out" at bounding box center [644, 405] width 18 height 18
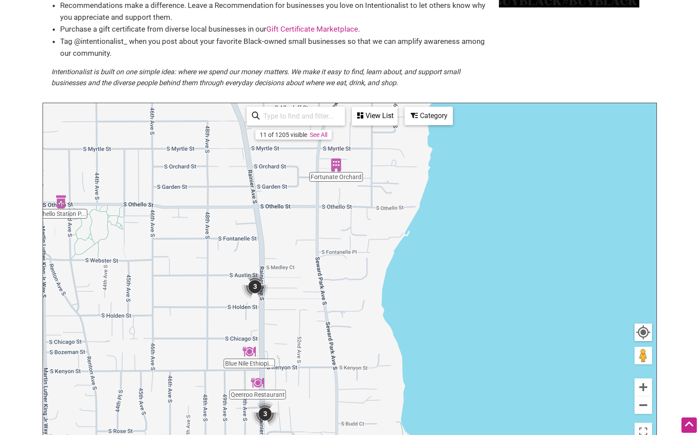
drag, startPoint x: 464, startPoint y: 386, endPoint x: 352, endPoint y: 371, distance: 113.3
click at [365, 414] on div "To navigate, press the arrow keys." at bounding box center [350, 274] width 614 height 342
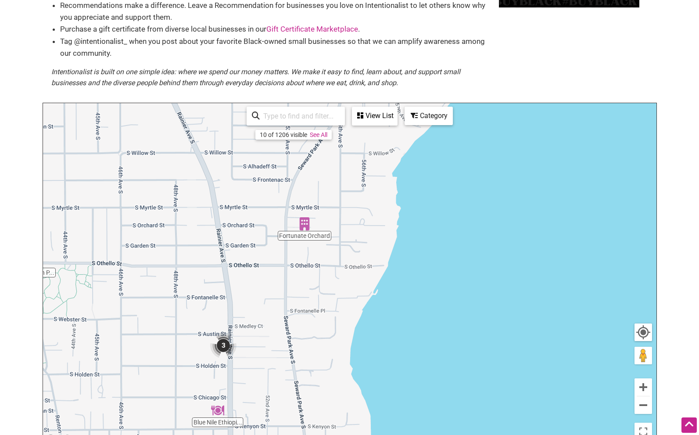
drag, startPoint x: 343, startPoint y: 216, endPoint x: 320, endPoint y: 280, distance: 67.5
click at [313, 277] on div "To navigate, press the arrow keys." at bounding box center [350, 274] width 614 height 342
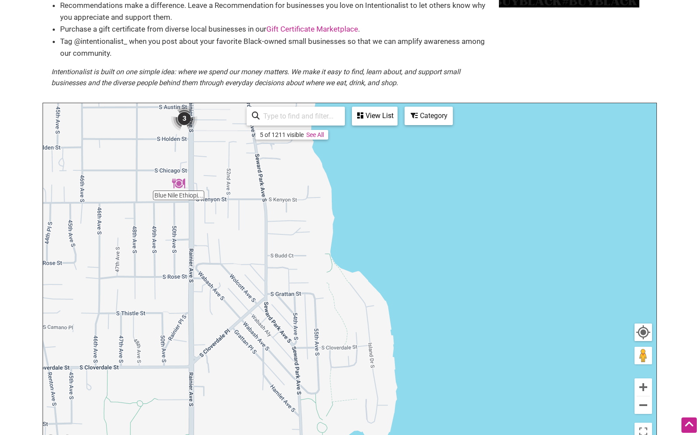
drag, startPoint x: 338, startPoint y: 424, endPoint x: 302, endPoint y: 197, distance: 230.4
click at [300, 194] on div "To navigate, press the arrow keys." at bounding box center [350, 274] width 614 height 342
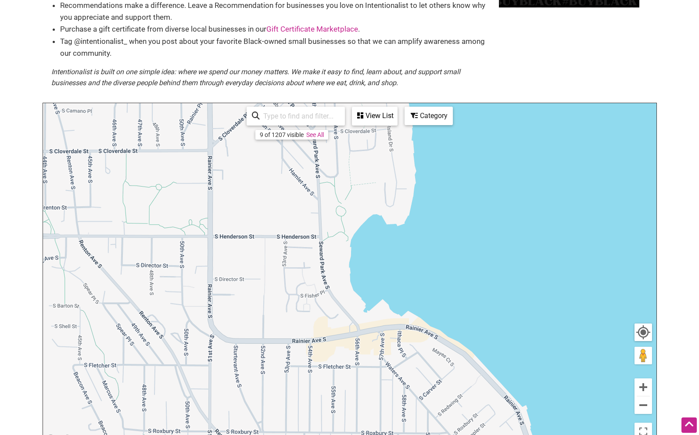
drag, startPoint x: 346, startPoint y: 373, endPoint x: 366, endPoint y: 157, distance: 216.4
click at [366, 157] on div "To navigate, press the arrow keys." at bounding box center [350, 274] width 614 height 342
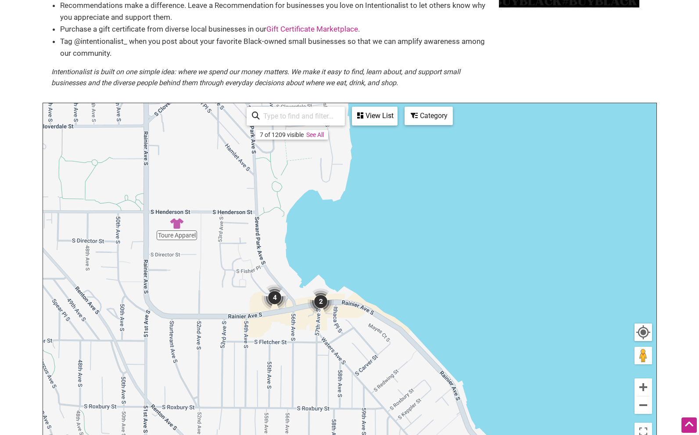
drag, startPoint x: 317, startPoint y: 390, endPoint x: 253, endPoint y: 363, distance: 68.9
click at [252, 366] on div "To navigate, press the arrow keys." at bounding box center [350, 274] width 614 height 342
click at [320, 299] on img "2" at bounding box center [321, 301] width 26 height 26
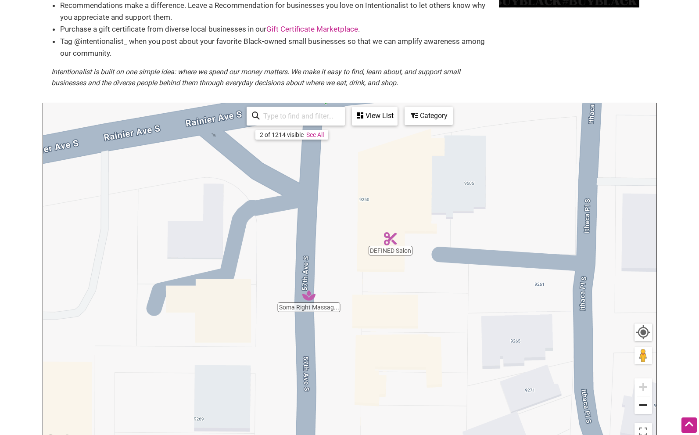
click at [644, 402] on button "Zoom out" at bounding box center [644, 405] width 18 height 18
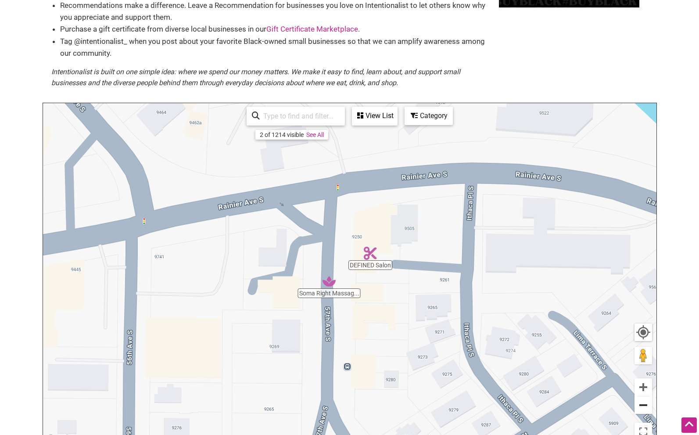
click at [644, 402] on button "Zoom out" at bounding box center [644, 405] width 18 height 18
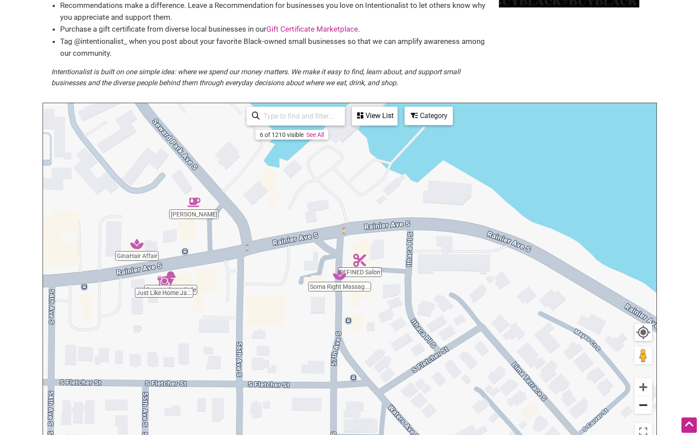
click at [644, 402] on button "Zoom out" at bounding box center [644, 405] width 18 height 18
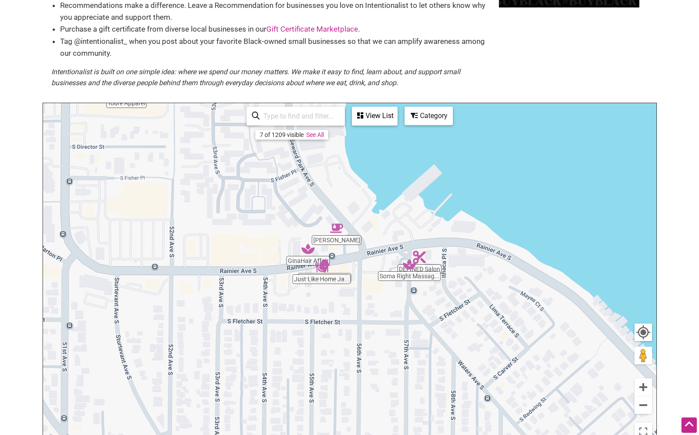
drag, startPoint x: 284, startPoint y: 261, endPoint x: 349, endPoint y: 255, distance: 66.2
click at [349, 255] on div "To navigate, press the arrow keys." at bounding box center [350, 274] width 614 height 342
click at [645, 385] on button "Zoom in" at bounding box center [644, 387] width 18 height 18
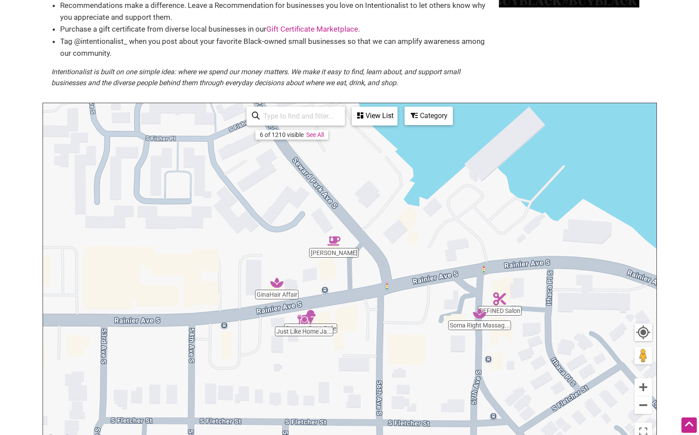
drag, startPoint x: 373, startPoint y: 270, endPoint x: 382, endPoint y: 323, distance: 53.5
click at [384, 323] on div "To navigate, press the arrow keys." at bounding box center [350, 274] width 614 height 342
click at [317, 335] on div "To navigate, press the arrow keys." at bounding box center [350, 274] width 614 height 342
click at [305, 316] on img "Just Like Home Jamaican Kitchen" at bounding box center [304, 319] width 13 height 13
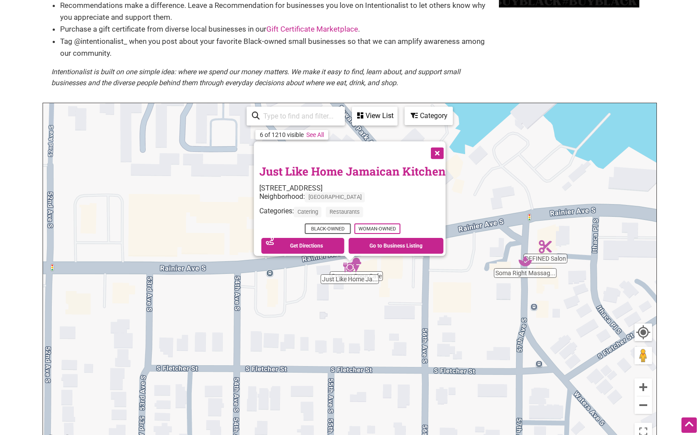
drag, startPoint x: 439, startPoint y: 149, endPoint x: 461, endPoint y: 187, distance: 44.2
click at [440, 149] on button "Close" at bounding box center [436, 152] width 22 height 22
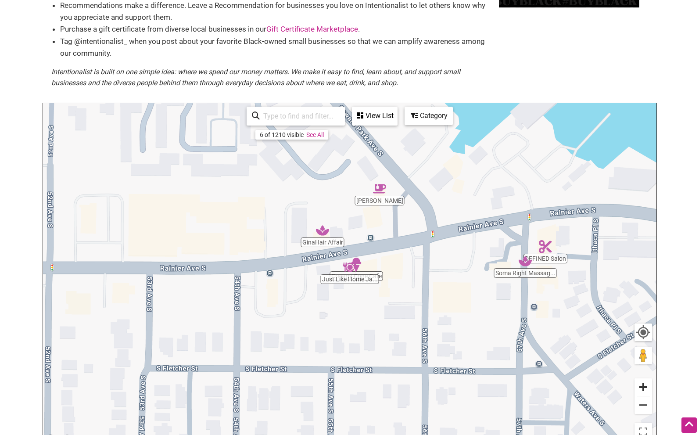
click at [644, 387] on button "Zoom in" at bounding box center [644, 387] width 18 height 18
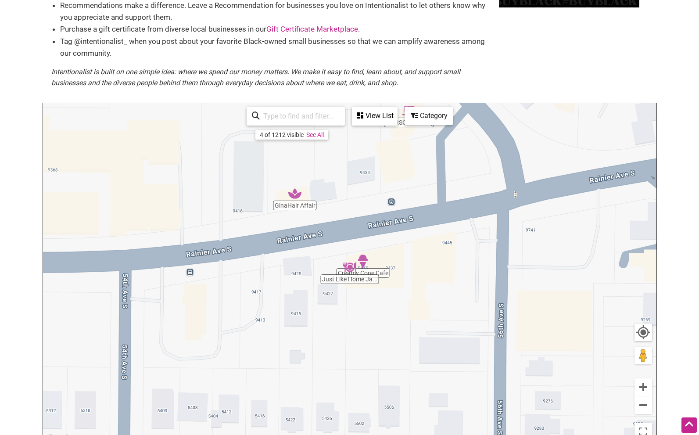
click at [387, 273] on div "To navigate, press the arrow keys." at bounding box center [350, 274] width 614 height 342
click at [644, 403] on button "Zoom out" at bounding box center [644, 405] width 18 height 18
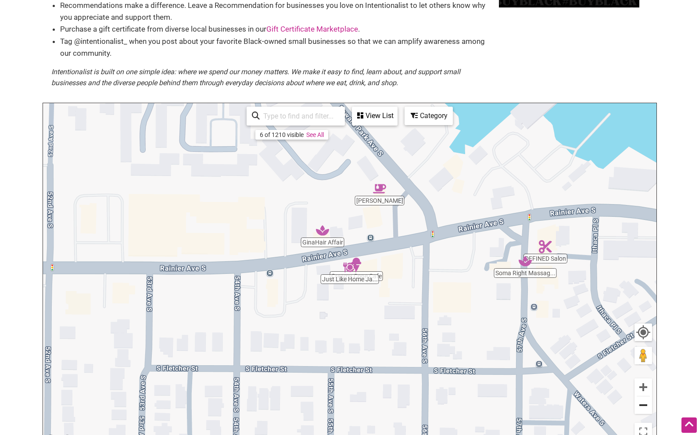
click at [644, 403] on button "Zoom out" at bounding box center [644, 405] width 18 height 18
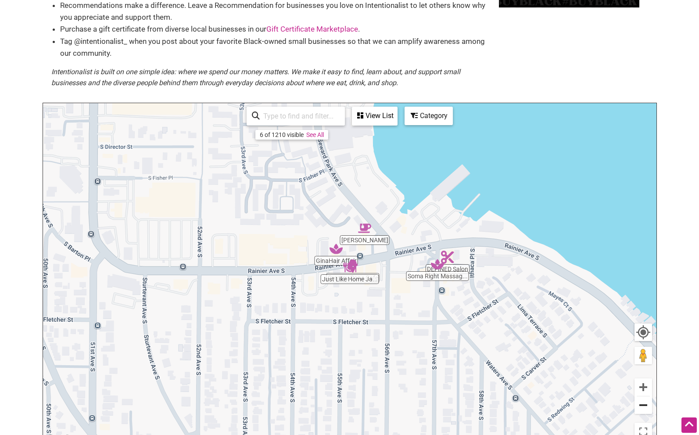
click at [644, 403] on button "Zoom out" at bounding box center [644, 405] width 18 height 18
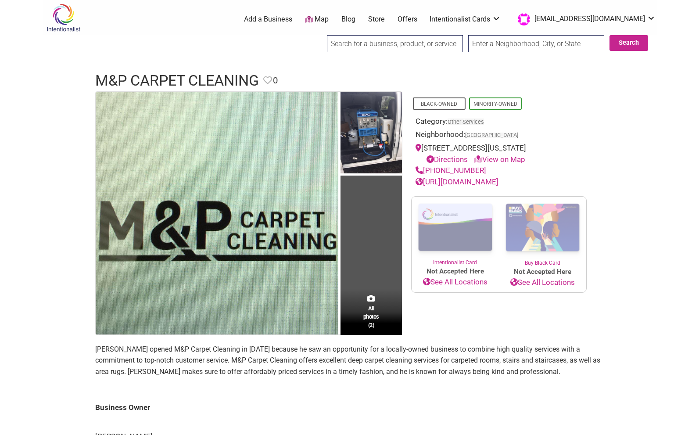
click at [480, 181] on link "[URL][DOMAIN_NAME]" at bounding box center [457, 181] width 83 height 9
